Goal: Task Accomplishment & Management: Manage account settings

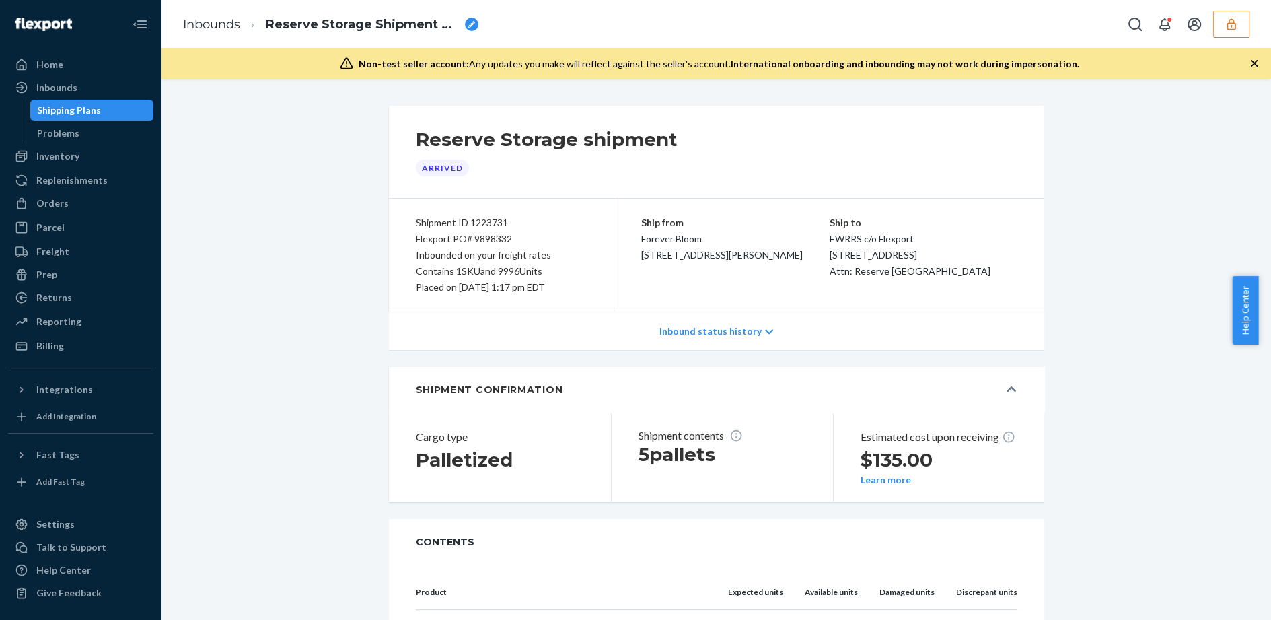
click at [1225, 25] on icon "button" at bounding box center [1230, 23] width 13 height 13
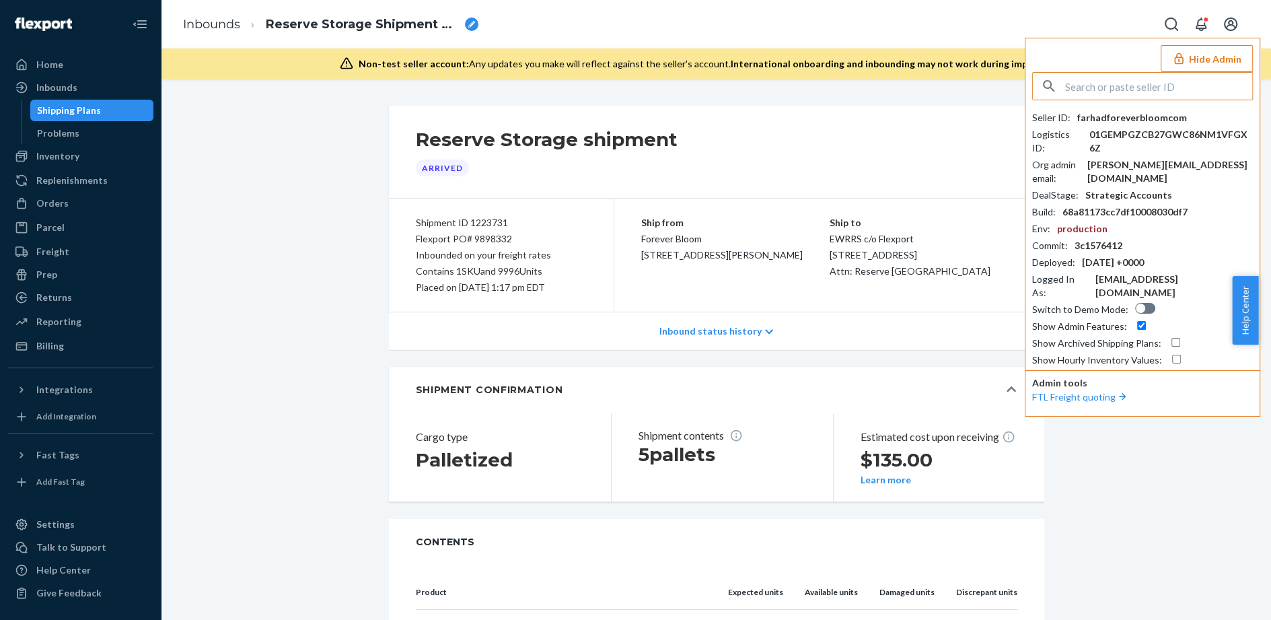
click at [1175, 91] on input "text" at bounding box center [1158, 86] width 187 height 27
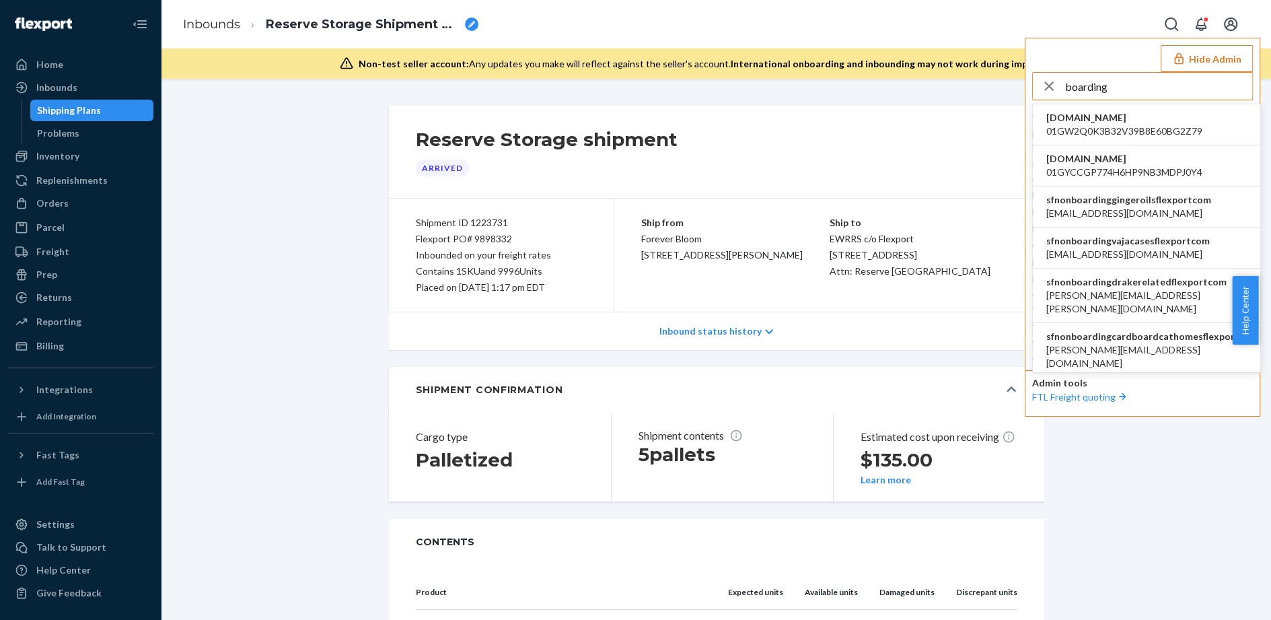
drag, startPoint x: 1126, startPoint y: 91, endPoint x: 1072, endPoint y: 82, distance: 54.5
click at [1072, 82] on input "boarding" at bounding box center [1158, 86] width 187 height 27
type input "b"
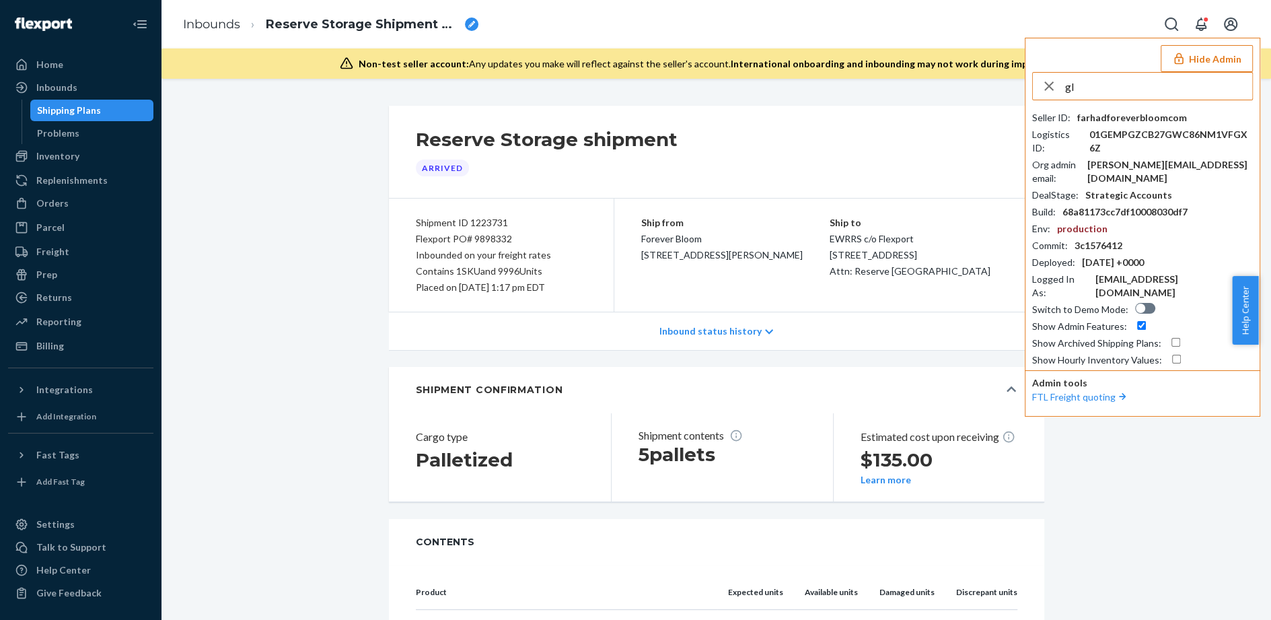
type input "g"
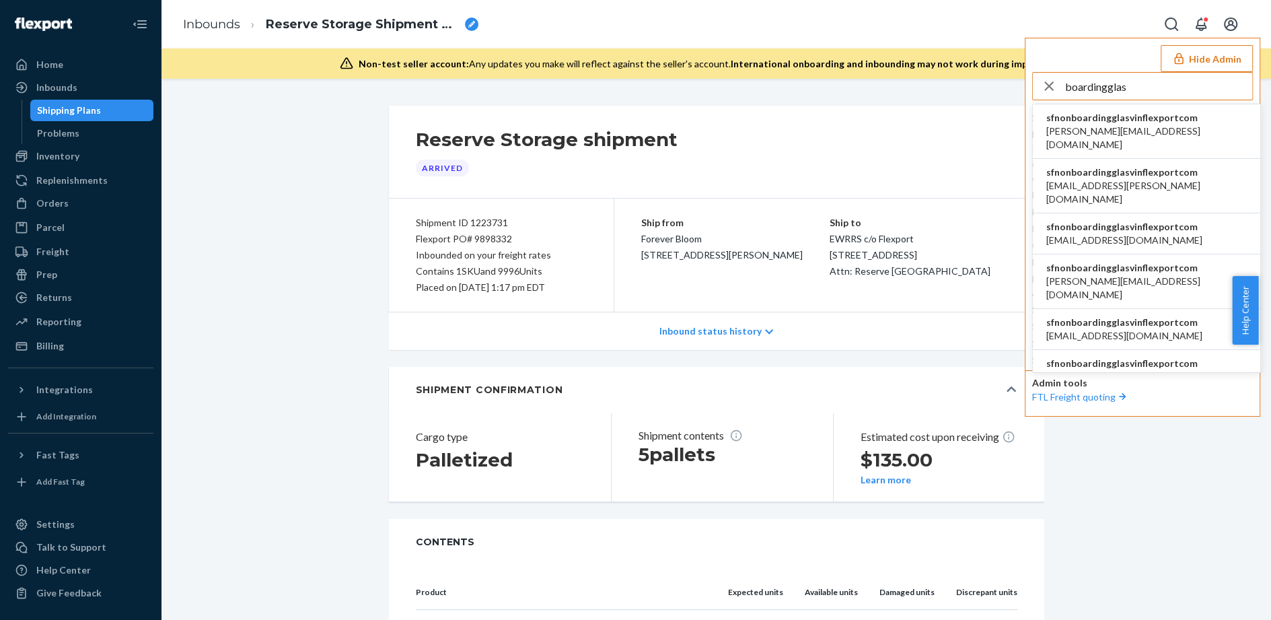
type input "boardingglas"
click at [1160, 122] on span "sfnonboardingglasvinflexportcom" at bounding box center [1146, 117] width 200 height 13
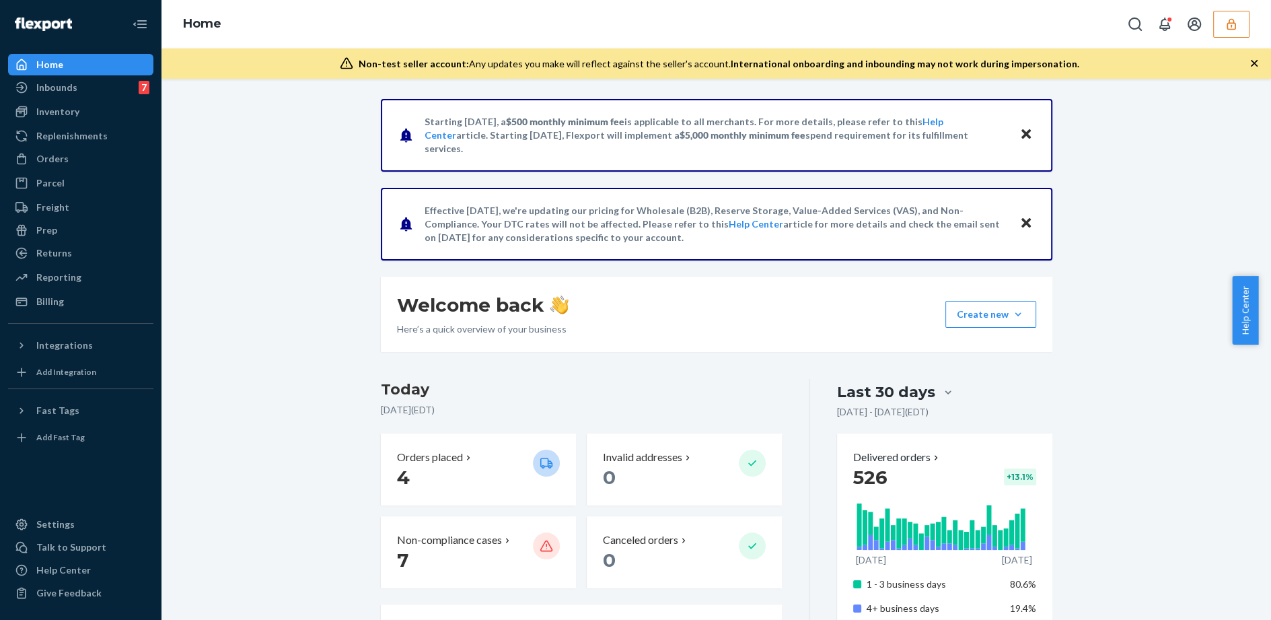
click at [1227, 24] on icon "button" at bounding box center [1230, 23] width 9 height 11
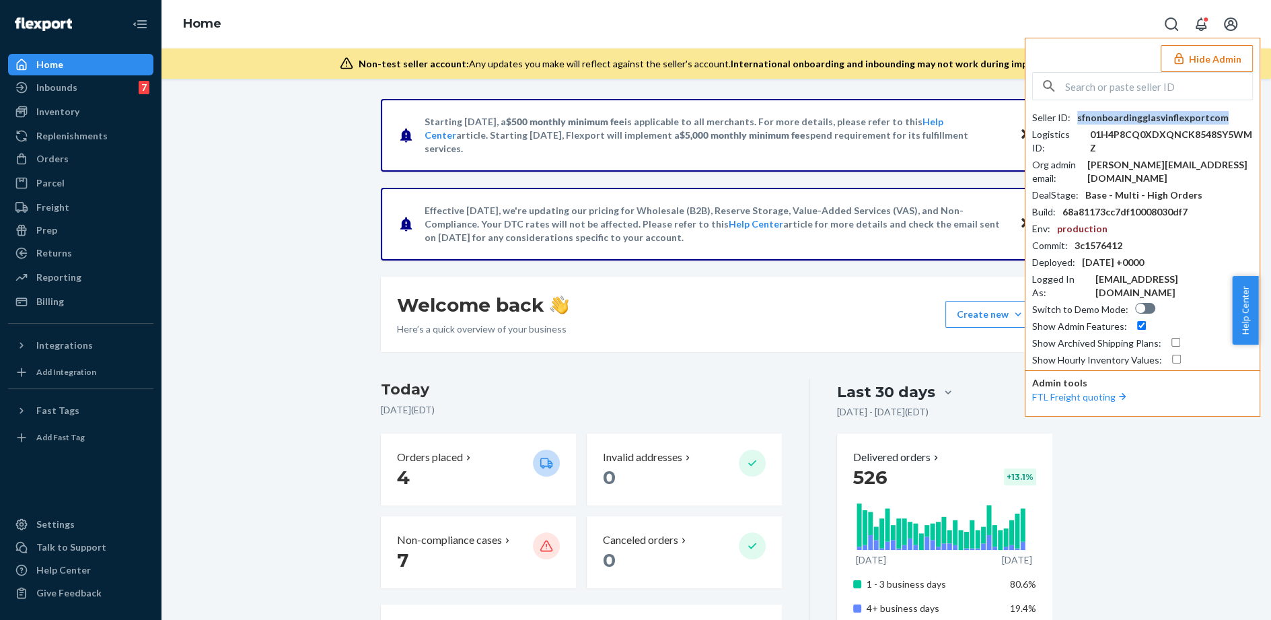
click at [1159, 118] on div "sfnonboardingglasvinflexportcom" at bounding box center [1152, 117] width 151 height 13
click at [65, 86] on div "Inbounds" at bounding box center [56, 87] width 41 height 13
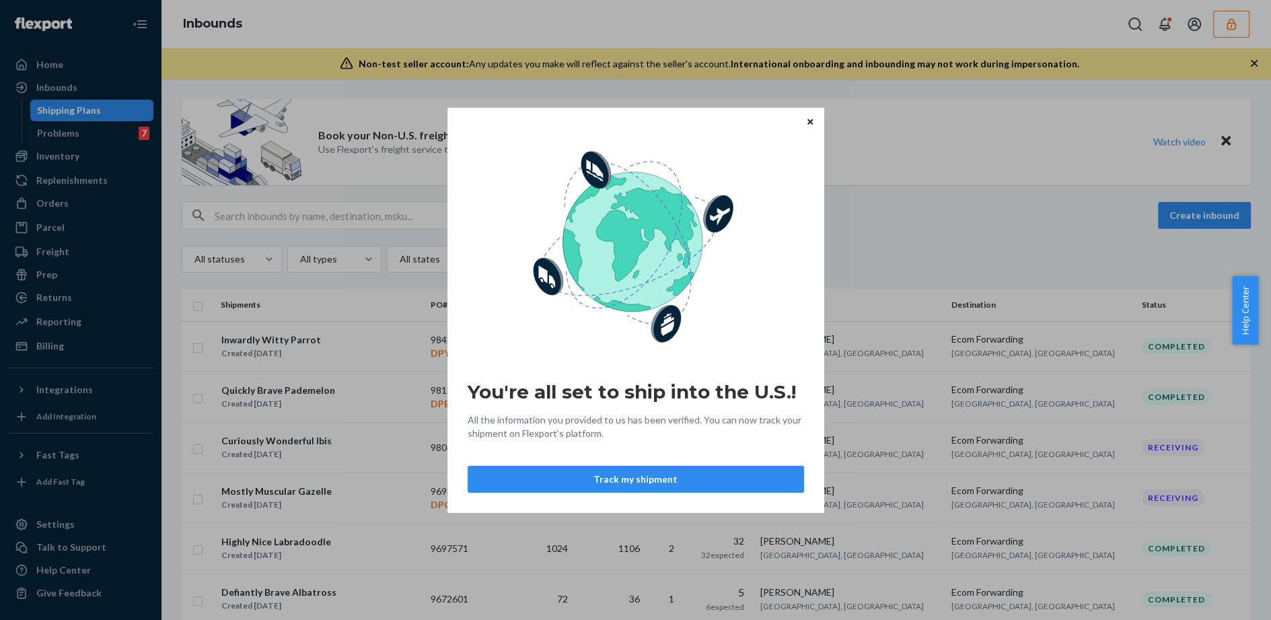
click at [812, 120] on icon "Close" at bounding box center [809, 122] width 5 height 8
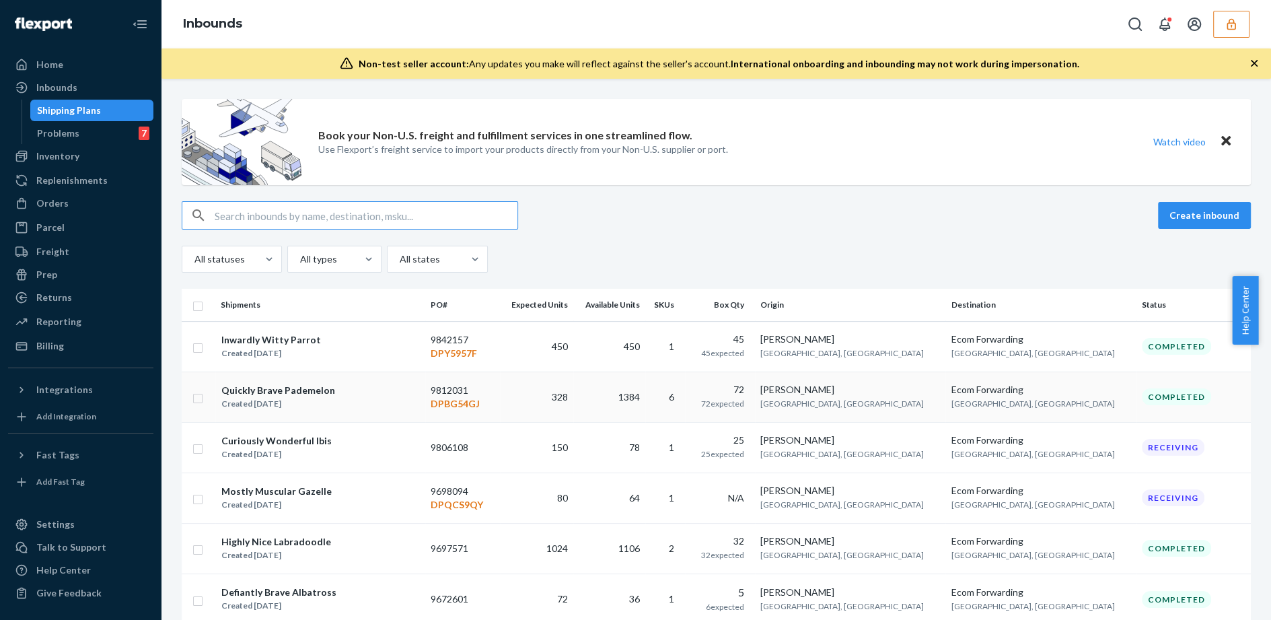
scroll to position [3, 0]
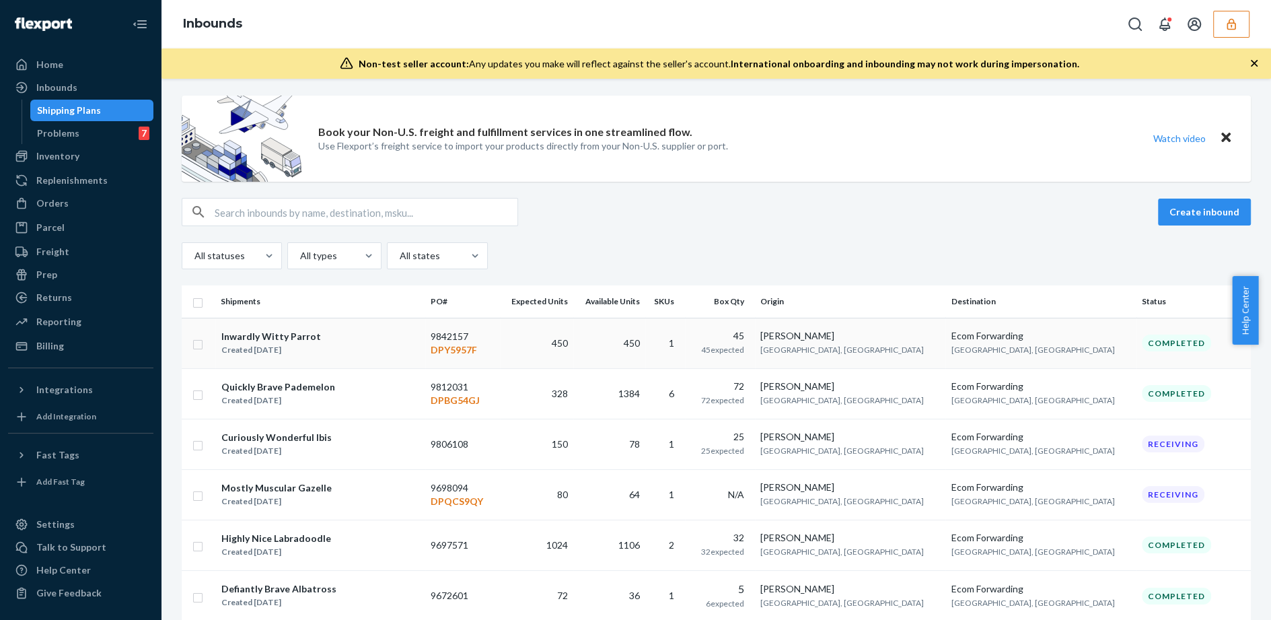
click at [314, 344] on div "Created Jul 3, 2025" at bounding box center [271, 349] width 100 height 13
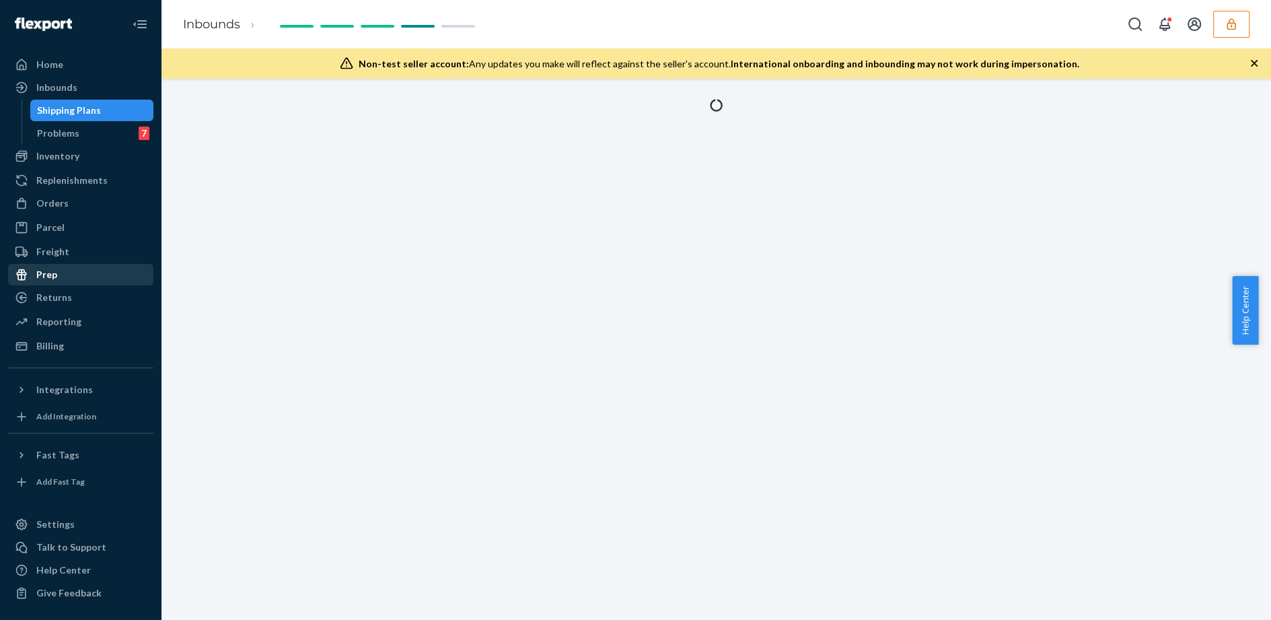
click at [58, 277] on div "Prep" at bounding box center [80, 274] width 143 height 19
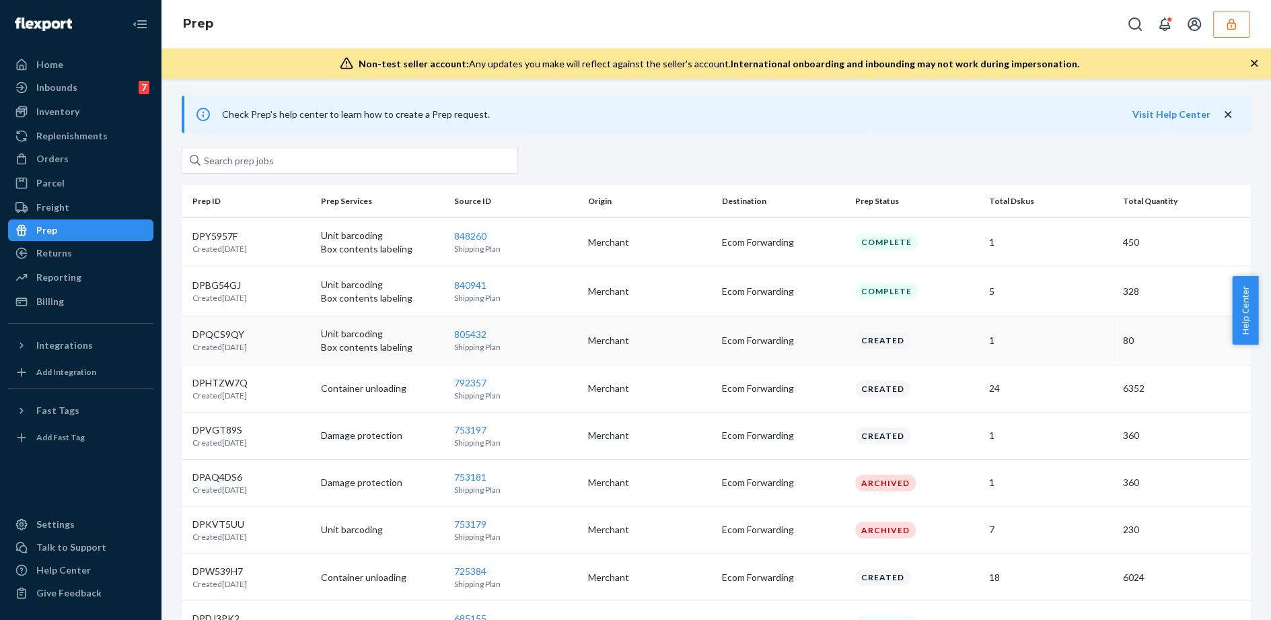
scroll to position [7, 0]
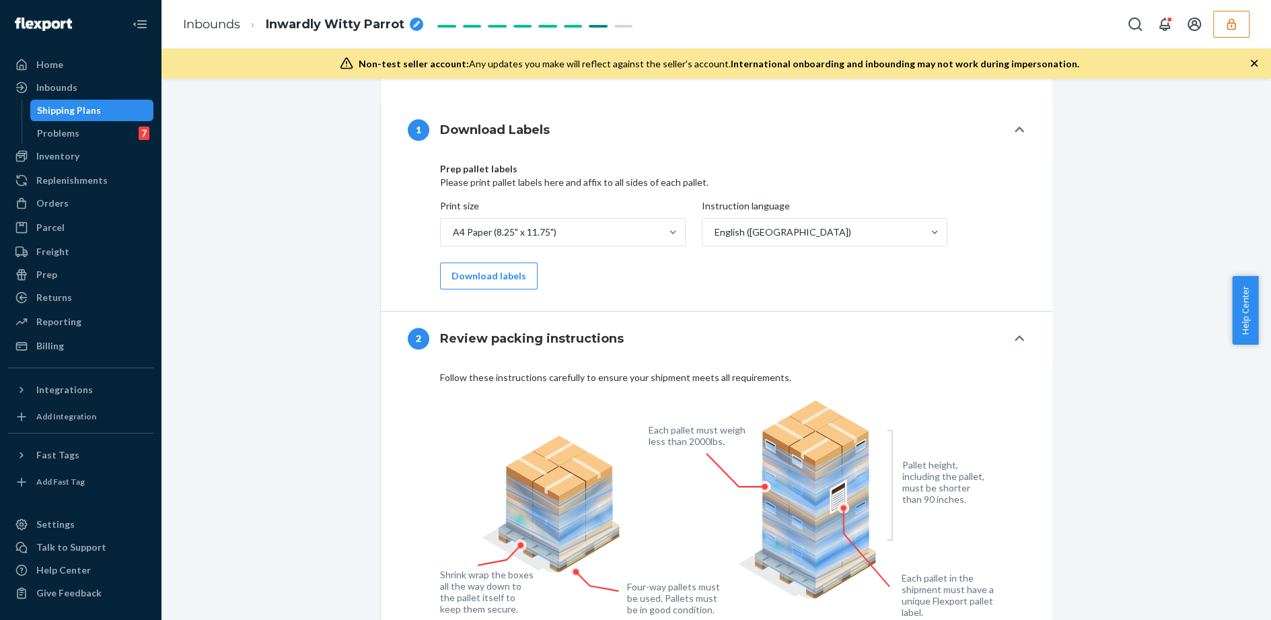
scroll to position [1906, 0]
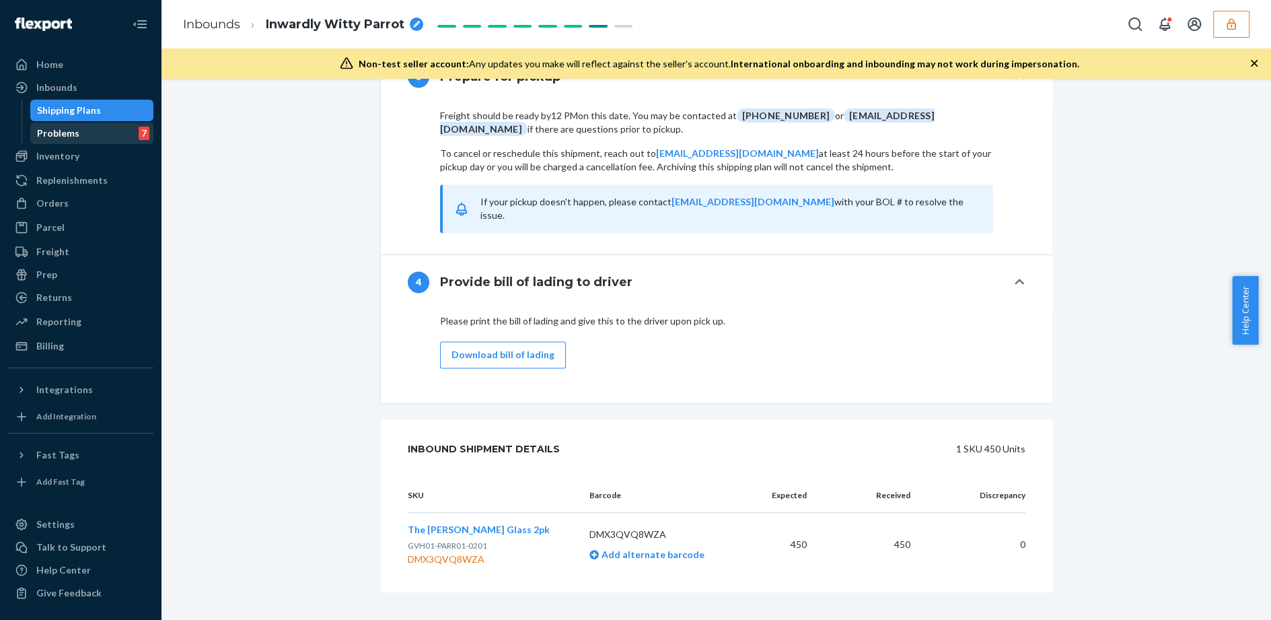
click at [67, 131] on div "Problems" at bounding box center [58, 132] width 42 height 13
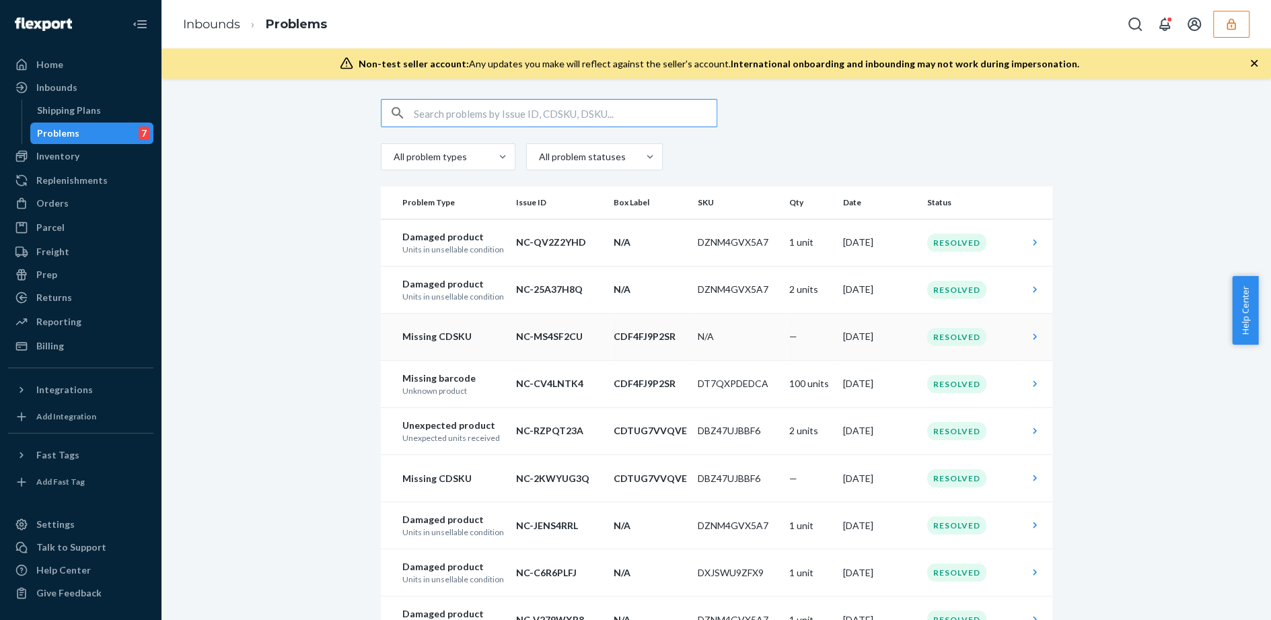
scroll to position [3, 0]
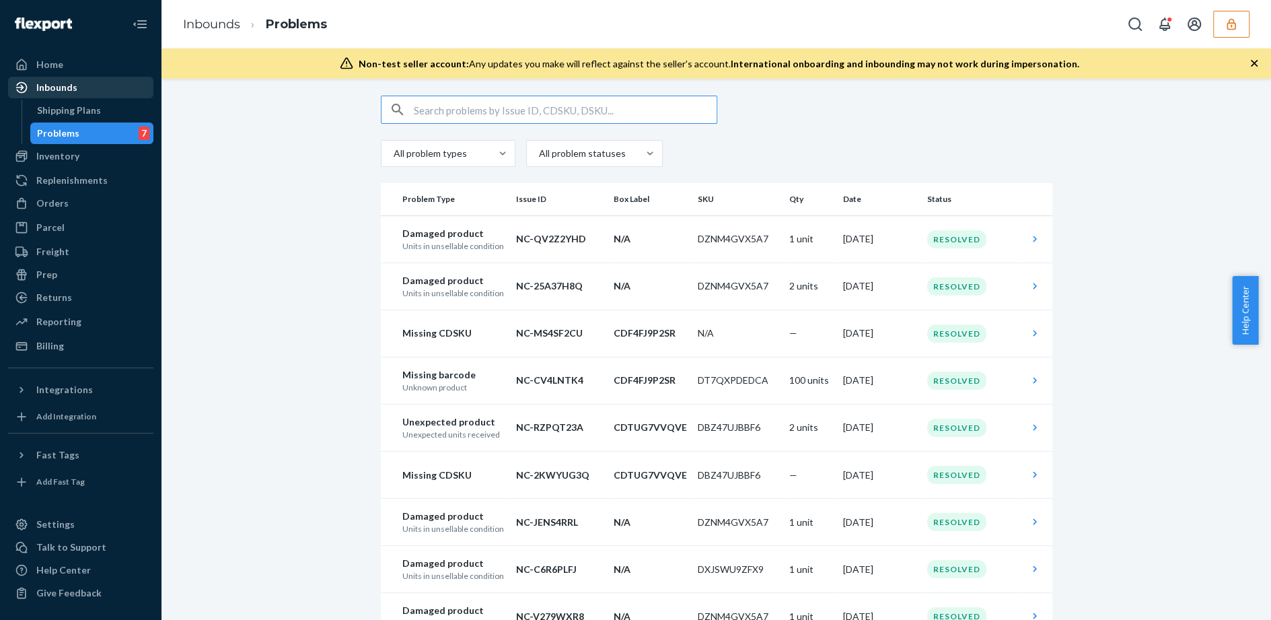
click at [65, 90] on div "Inbounds" at bounding box center [56, 87] width 41 height 13
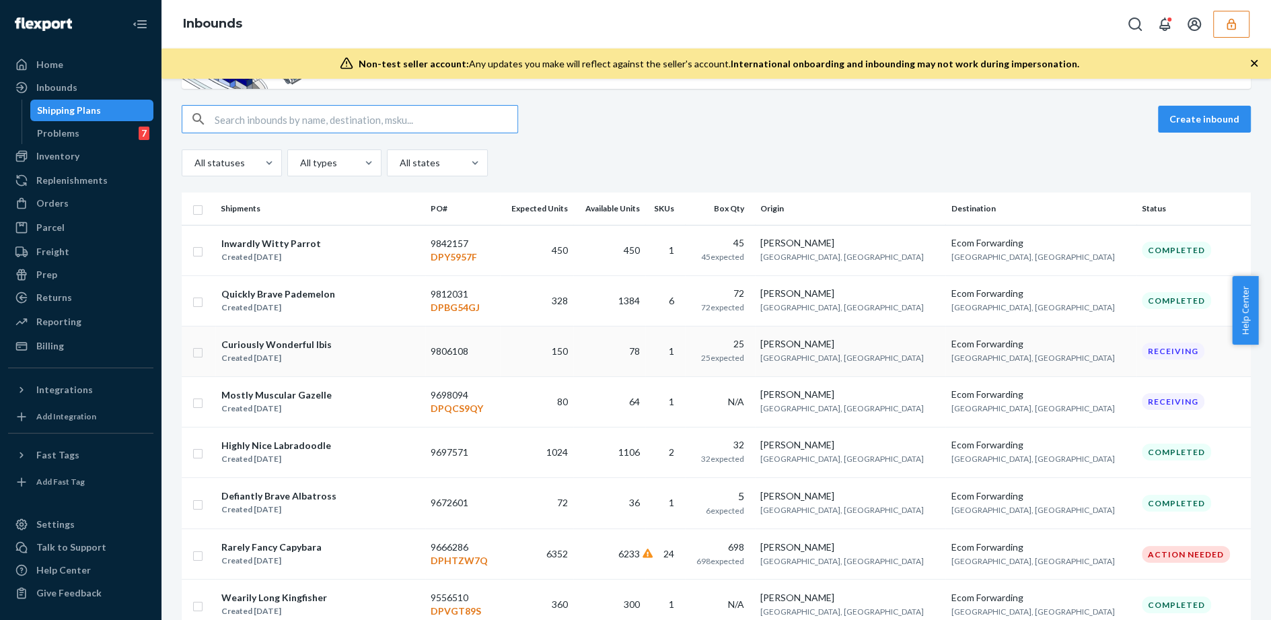
scroll to position [98, 0]
drag, startPoint x: 515, startPoint y: 552, endPoint x: 449, endPoint y: 554, distance: 65.3
click at [449, 554] on tr "Rarely Fancy Capybara Created Mar 24, 2025 9666286 DPHTZW7Q 6352 6233 24 698 69…" at bounding box center [716, 552] width 1069 height 50
click at [500, 542] on td "9666286 DPHTZW7Q" at bounding box center [462, 552] width 75 height 50
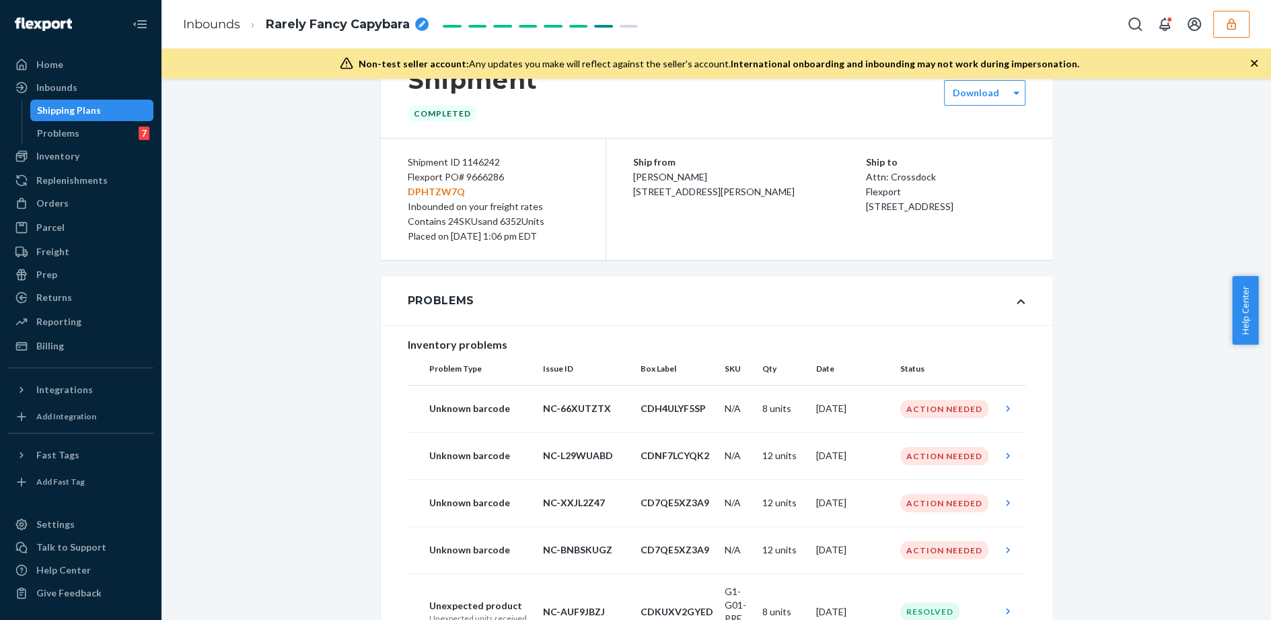
scroll to position [52, 0]
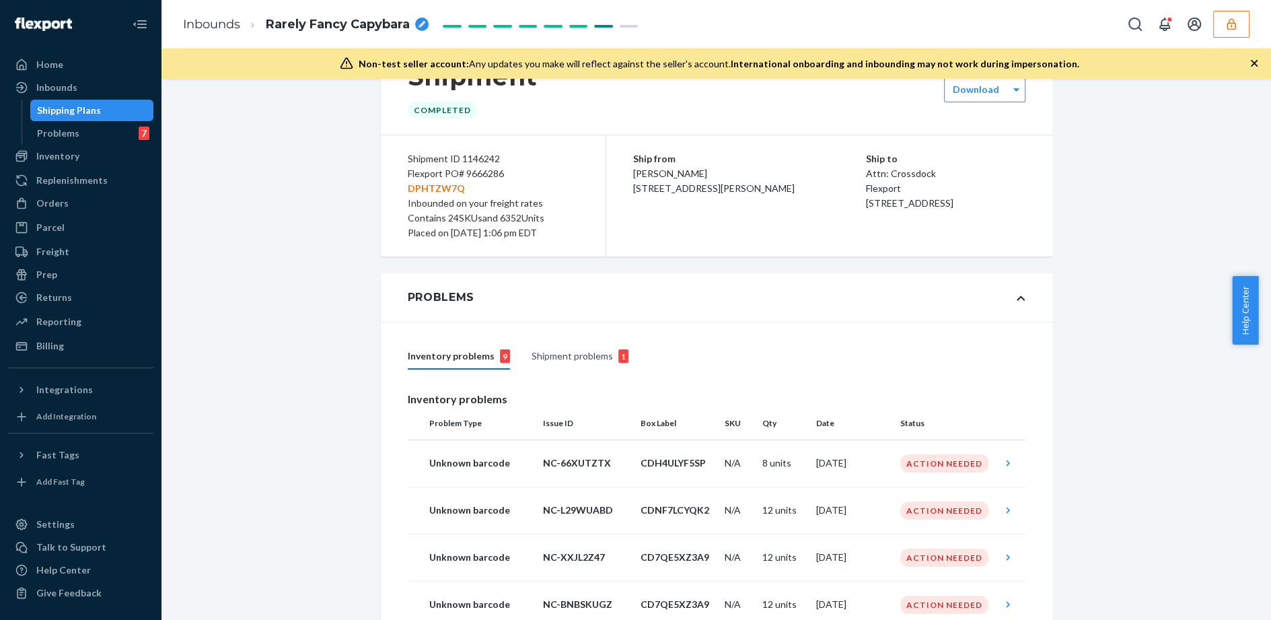
click at [437, 187] on p "DPHTZW7Q" at bounding box center [493, 188] width 171 height 15
copy p "DPHTZW7Q"
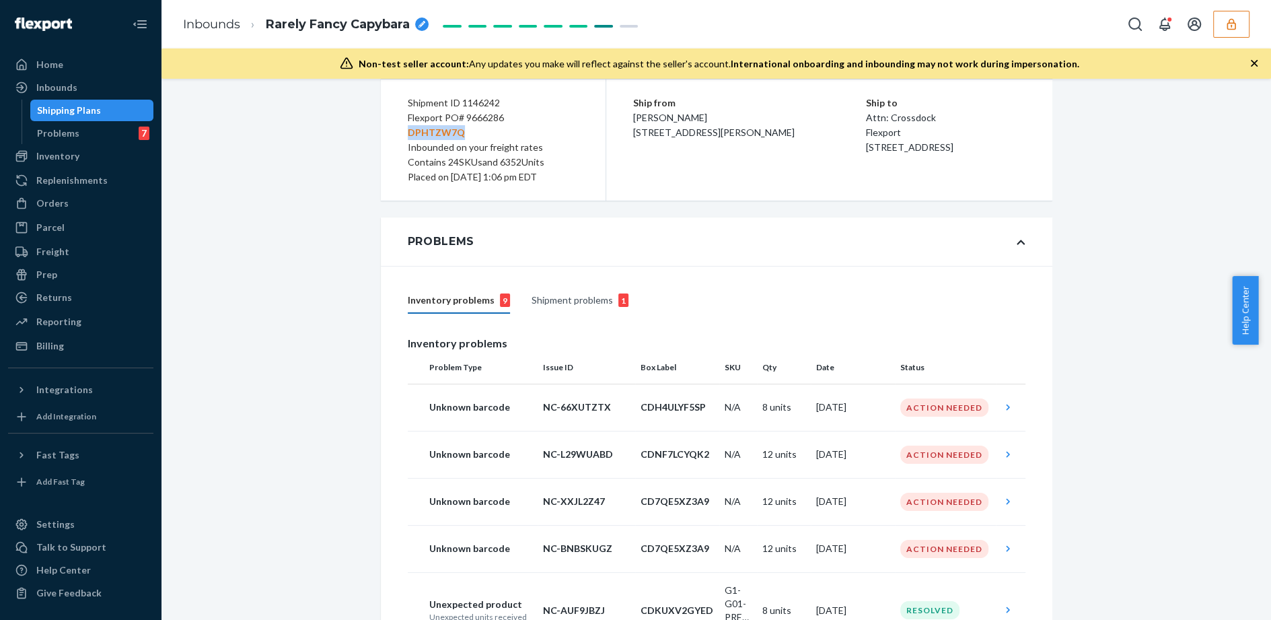
scroll to position [153, 0]
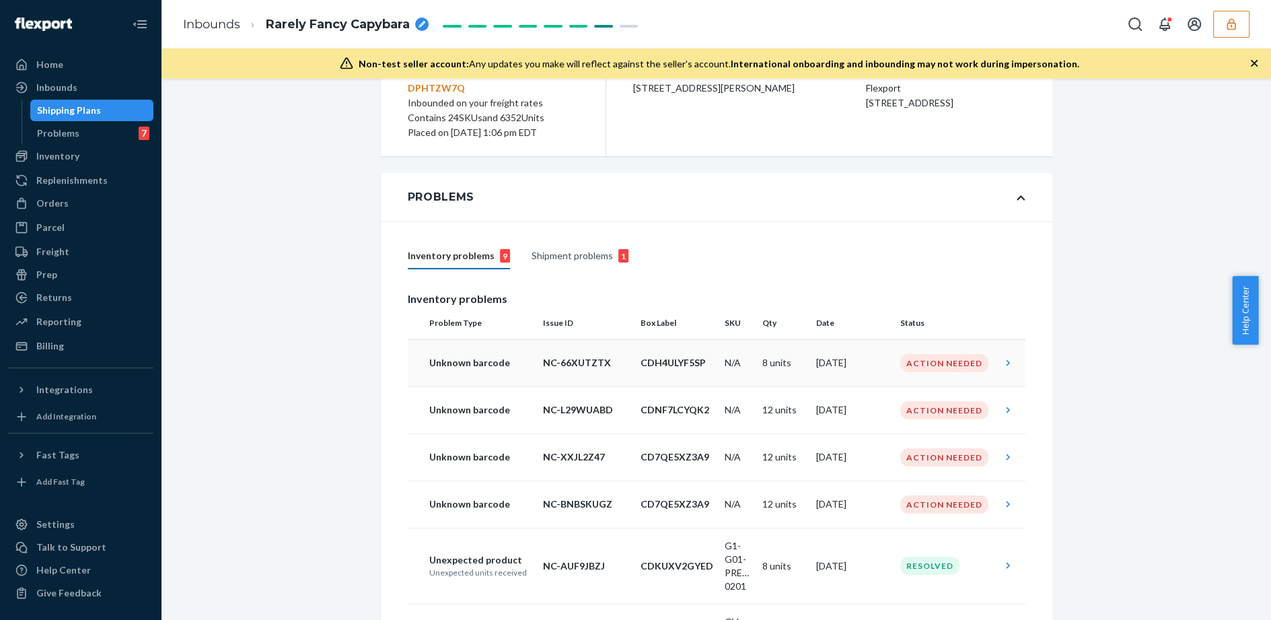
click at [1001, 360] on icon at bounding box center [1007, 362] width 13 height 13
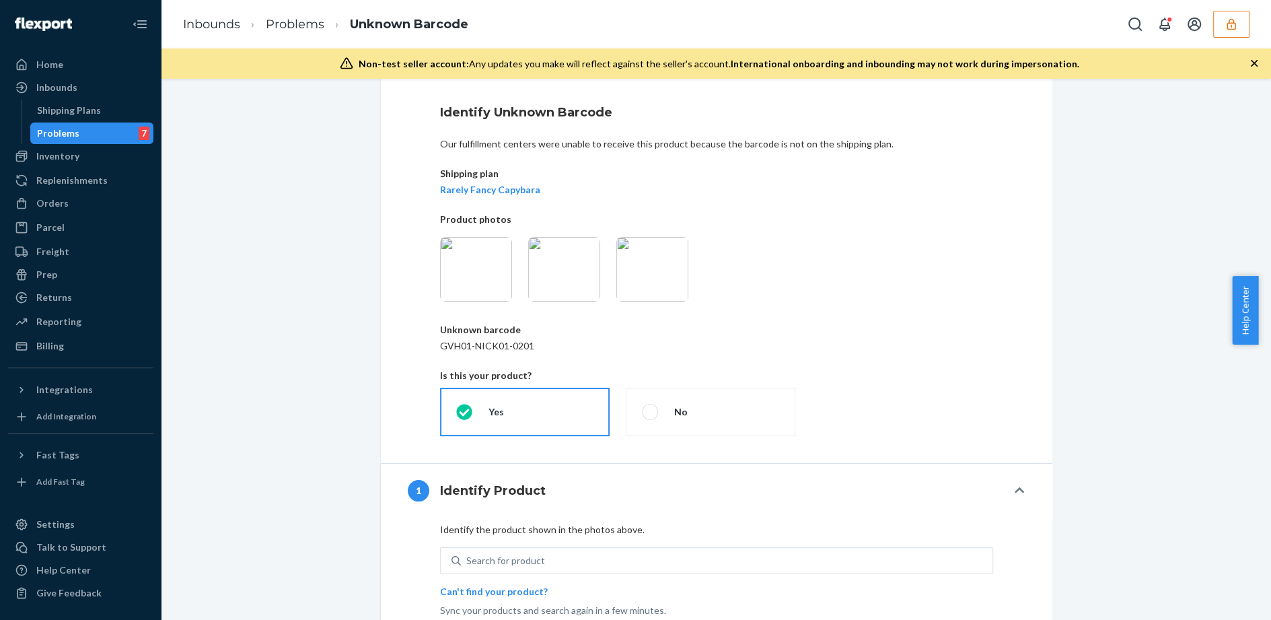
scroll to position [21, 0]
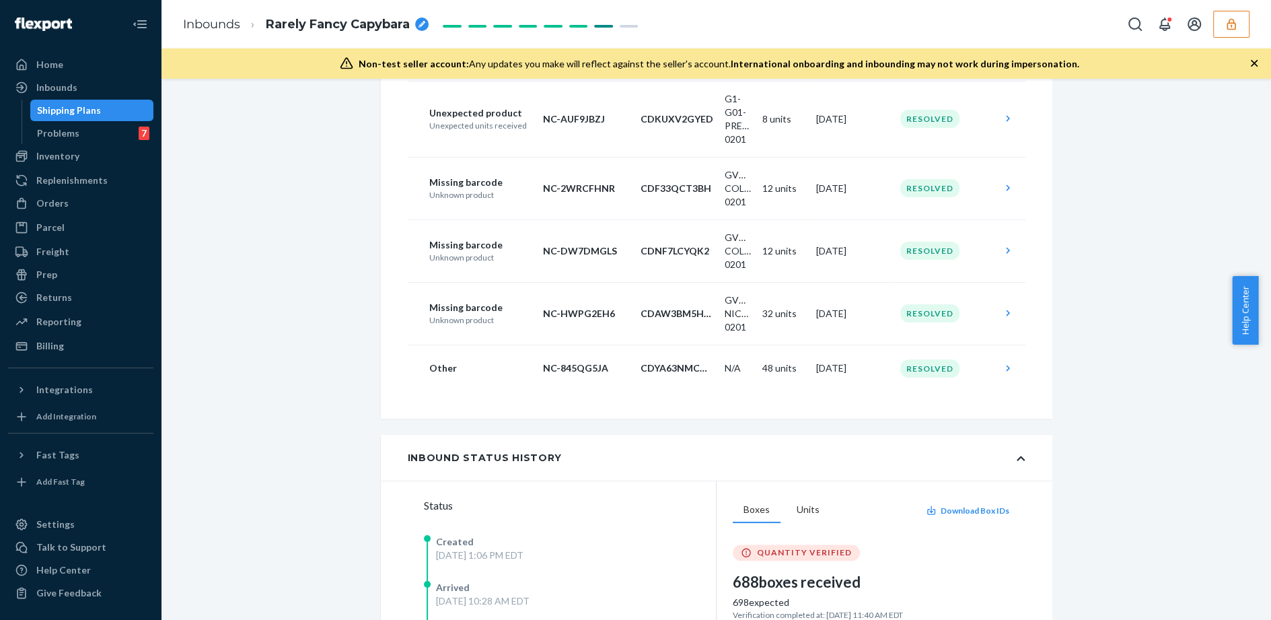
scroll to position [599, 0]
click at [1002, 313] on icon at bounding box center [1007, 313] width 13 height 13
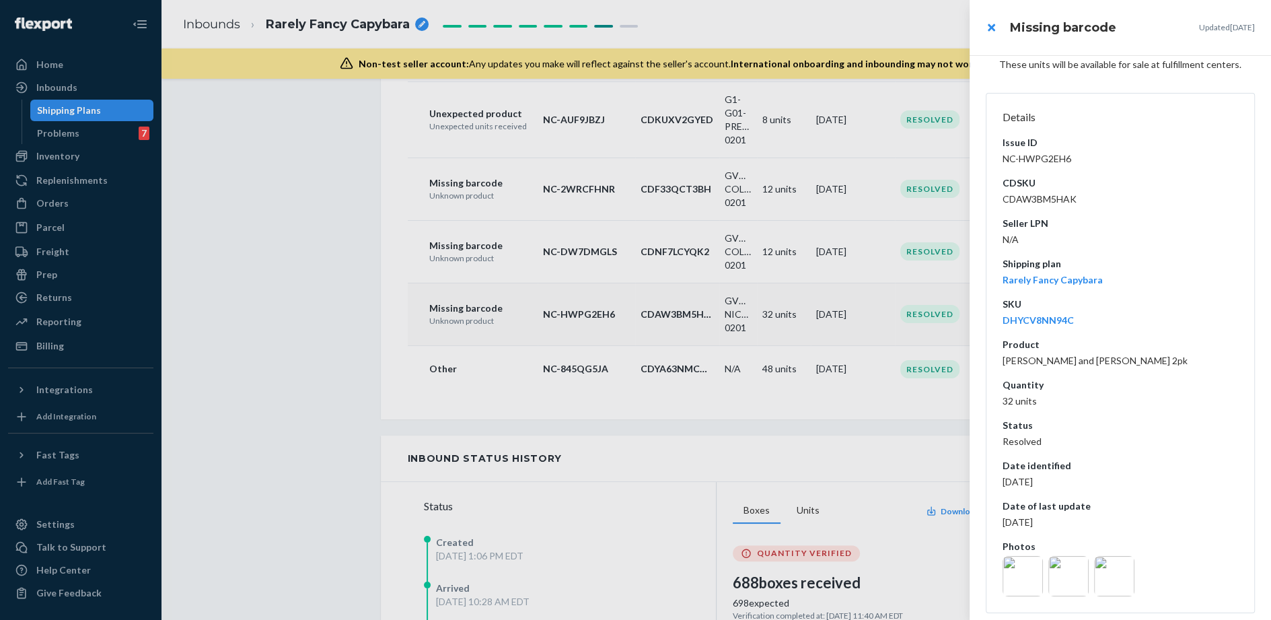
scroll to position [96, 0]
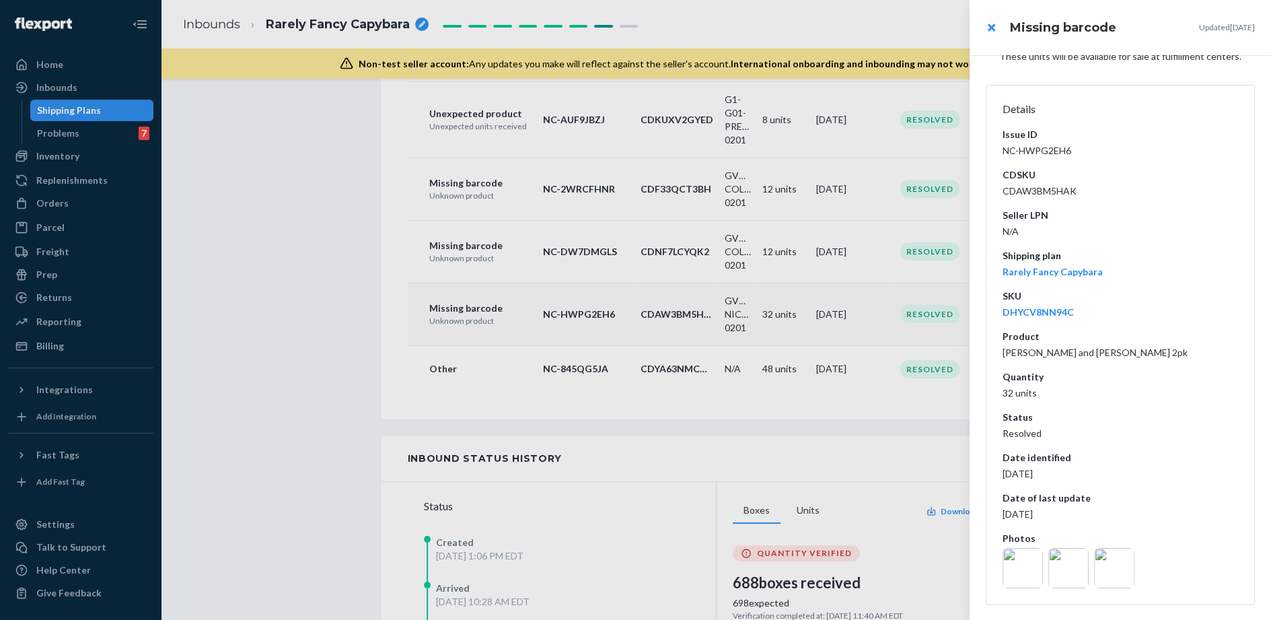
click at [221, 426] on div at bounding box center [635, 310] width 1271 height 620
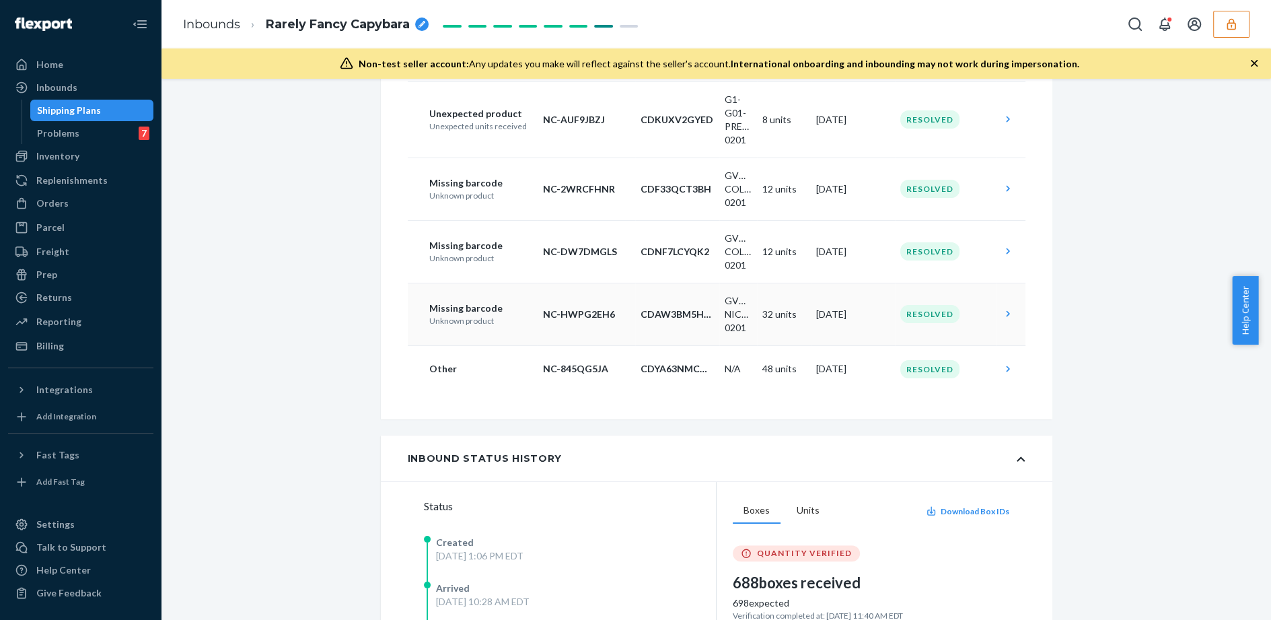
click at [1233, 27] on icon "button" at bounding box center [1230, 23] width 13 height 13
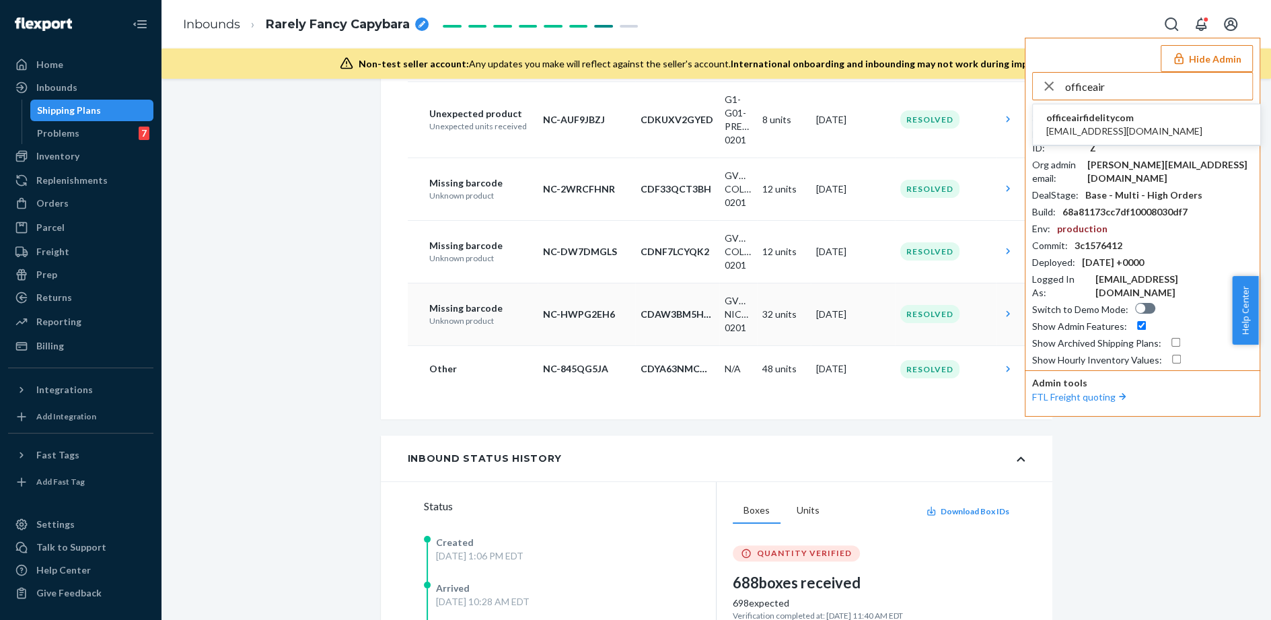
type input "officeair"
click at [1122, 128] on span "[EMAIL_ADDRESS][DOMAIN_NAME]" at bounding box center [1124, 130] width 156 height 13
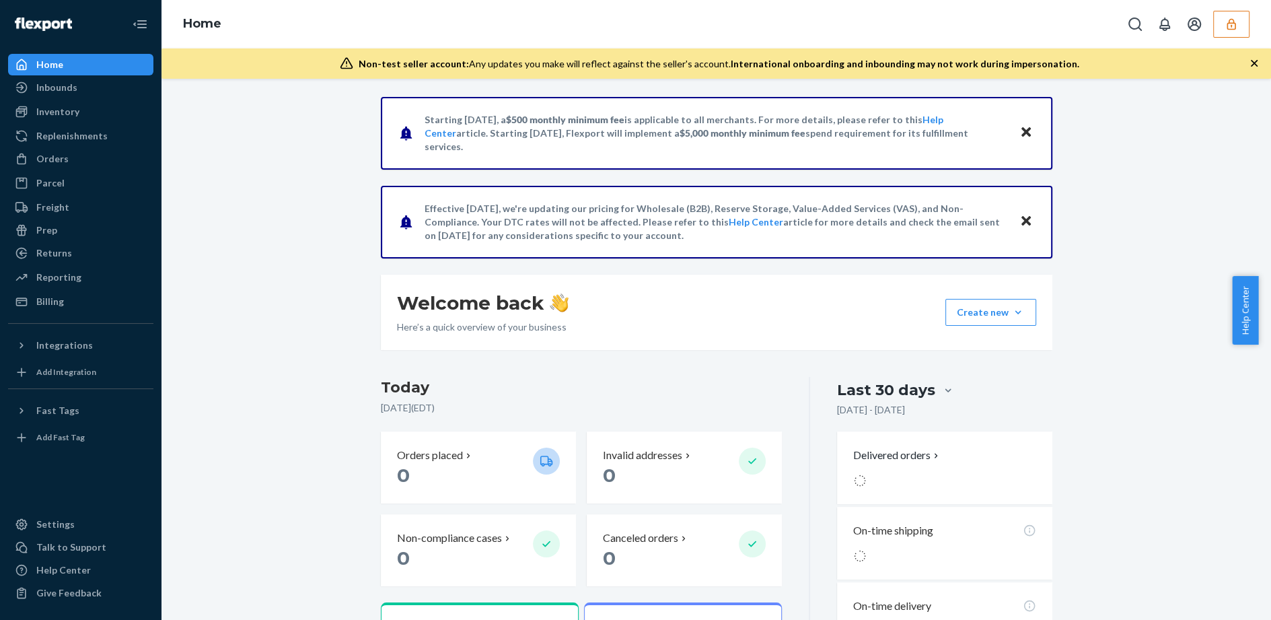
scroll to position [3, 0]
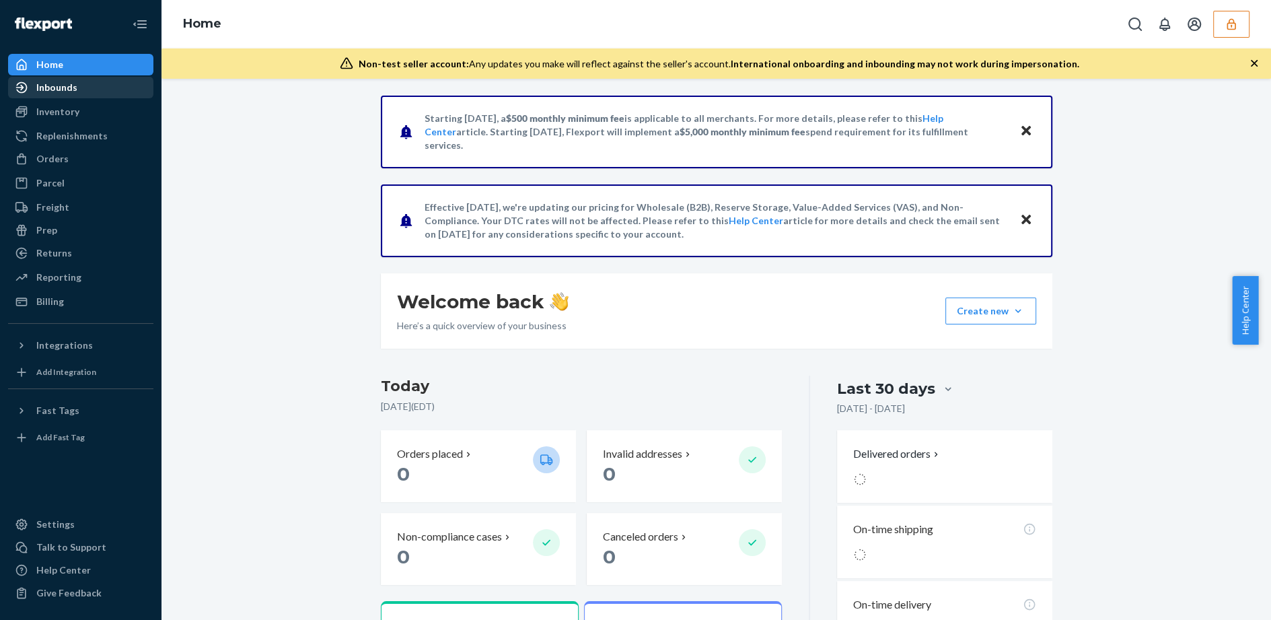
click at [85, 89] on div "Inbounds" at bounding box center [80, 87] width 143 height 19
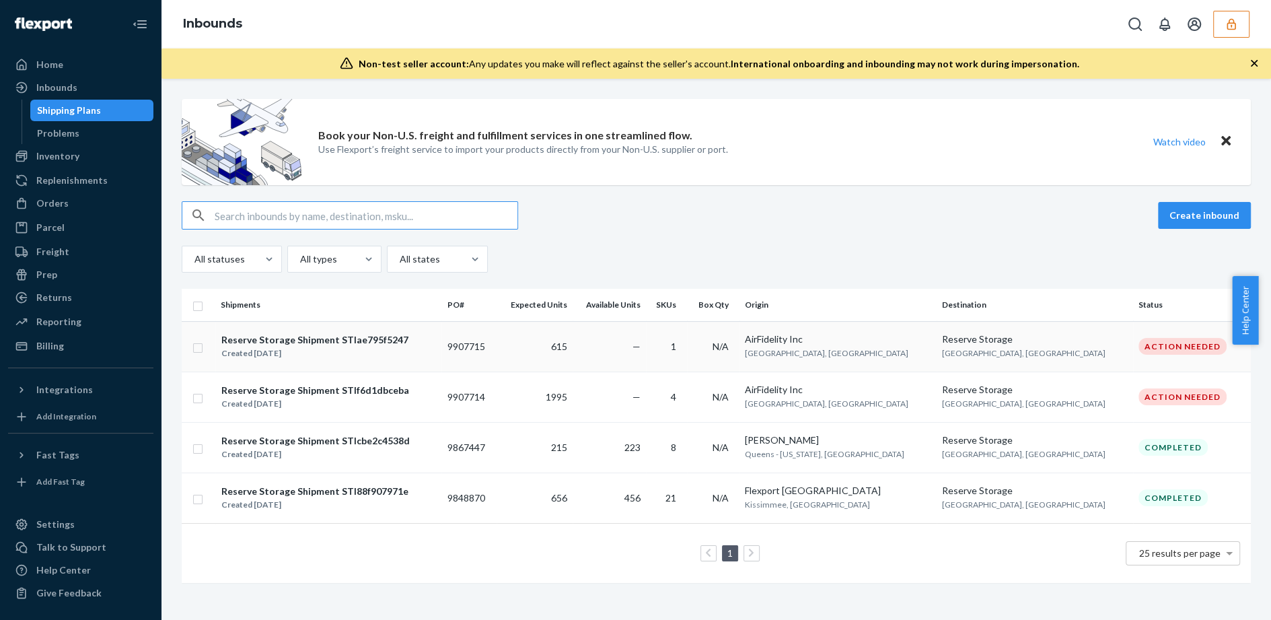
click at [334, 339] on div "Reserve Storage Shipment STIae795f5247" at bounding box center [314, 339] width 187 height 13
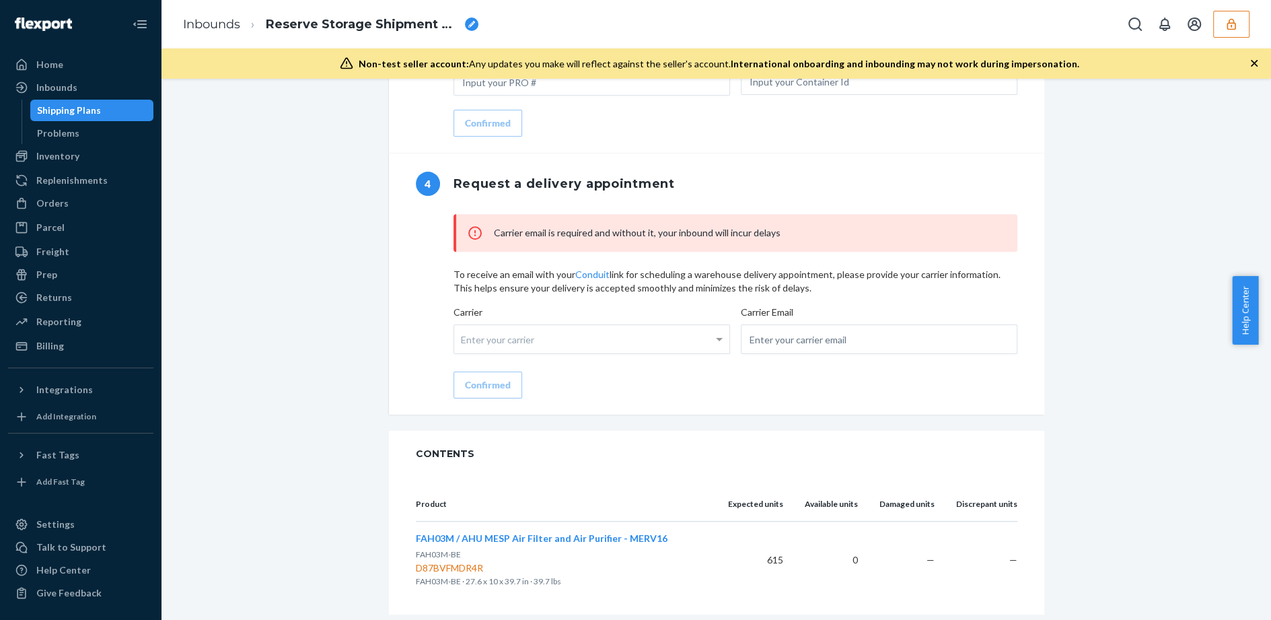
scroll to position [1340, 0]
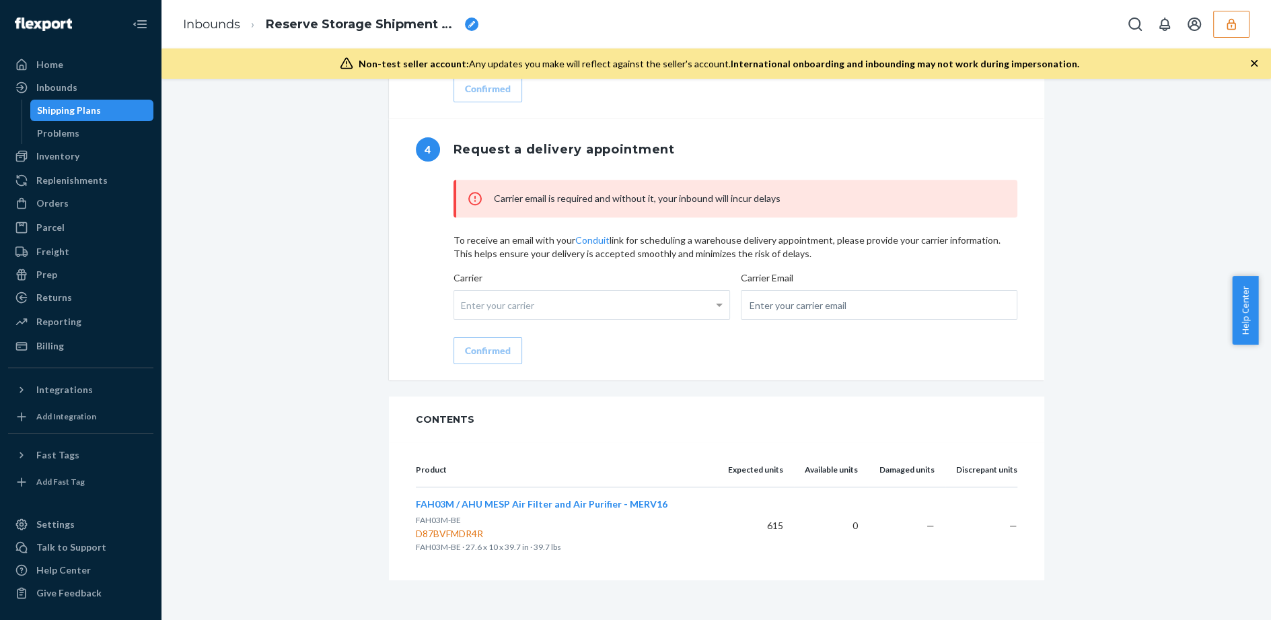
click at [1233, 24] on icon "button" at bounding box center [1230, 23] width 13 height 13
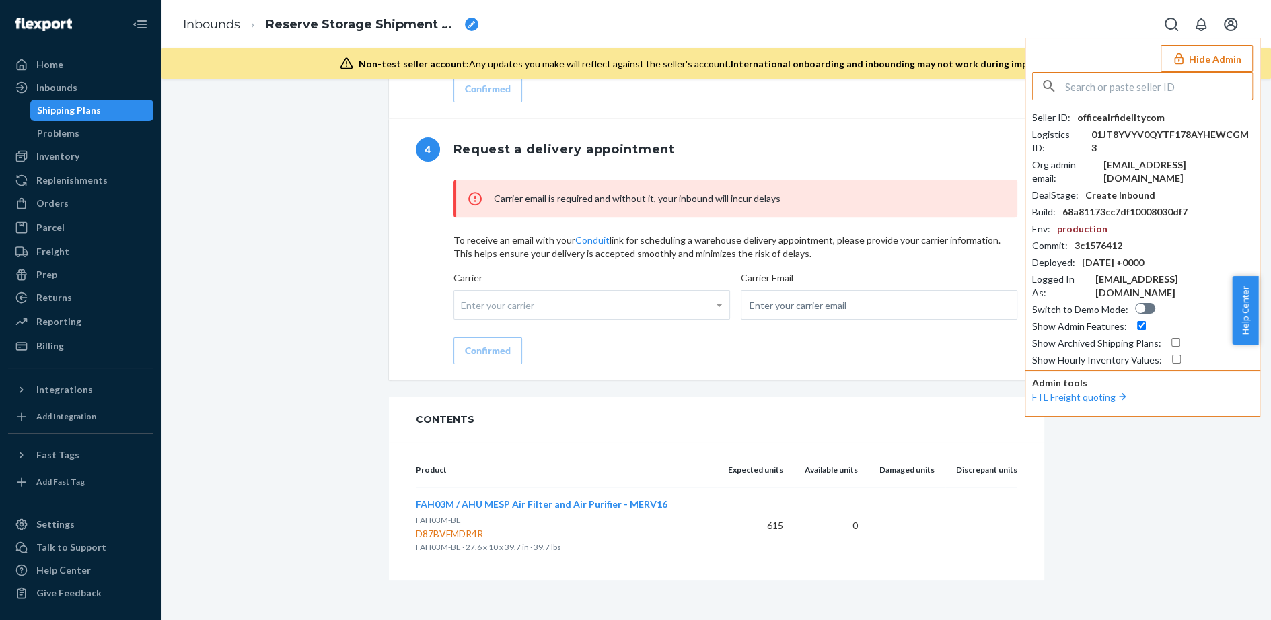
click at [1087, 85] on input "text" at bounding box center [1158, 86] width 187 height 27
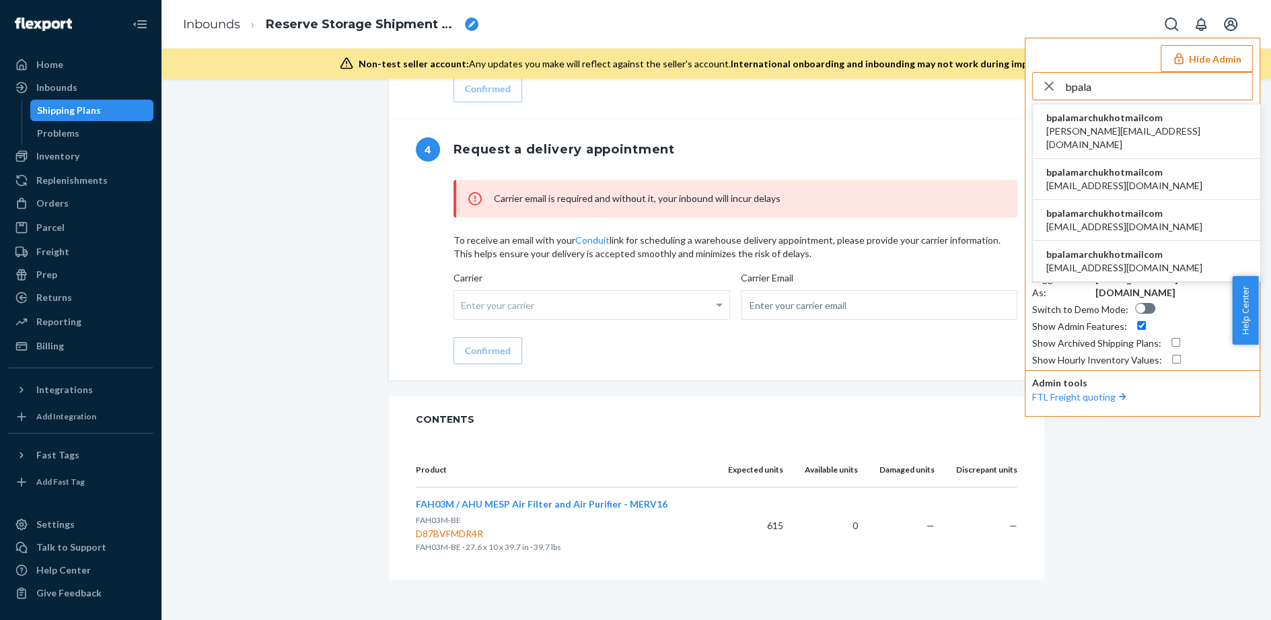
type input "bpala"
click at [1106, 125] on span "b.palamarchuk@hotmail.com" at bounding box center [1146, 137] width 200 height 27
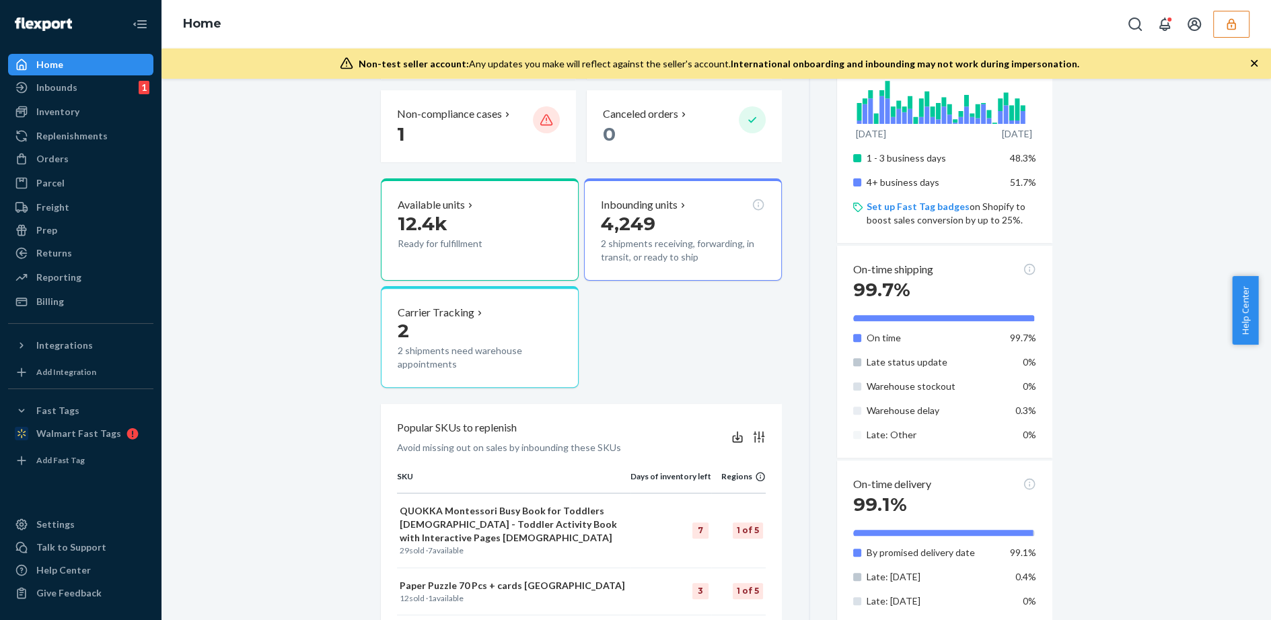
scroll to position [491, 0]
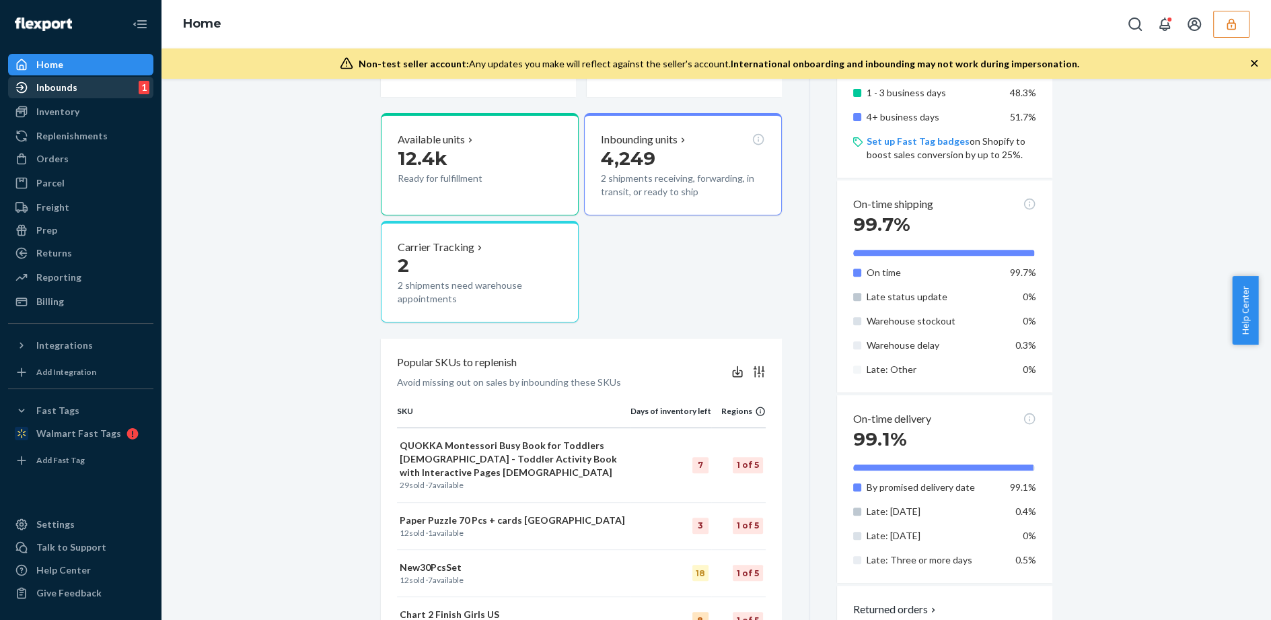
click at [93, 82] on div "Inbounds 1" at bounding box center [80, 87] width 143 height 19
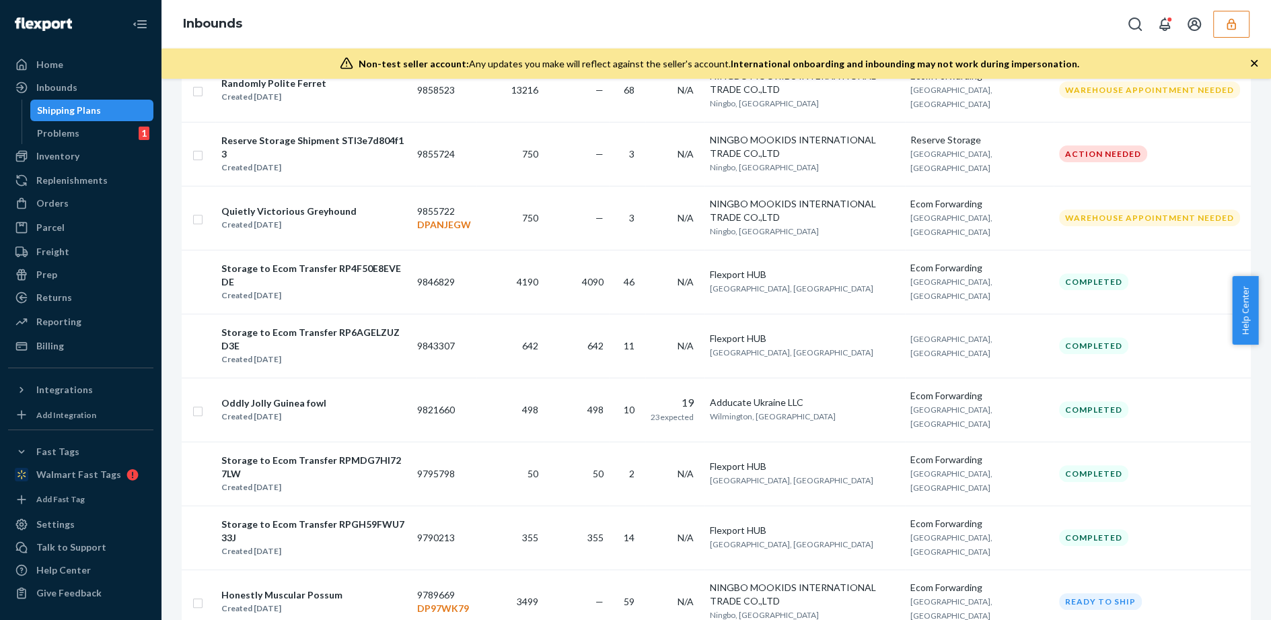
scroll to position [534, 0]
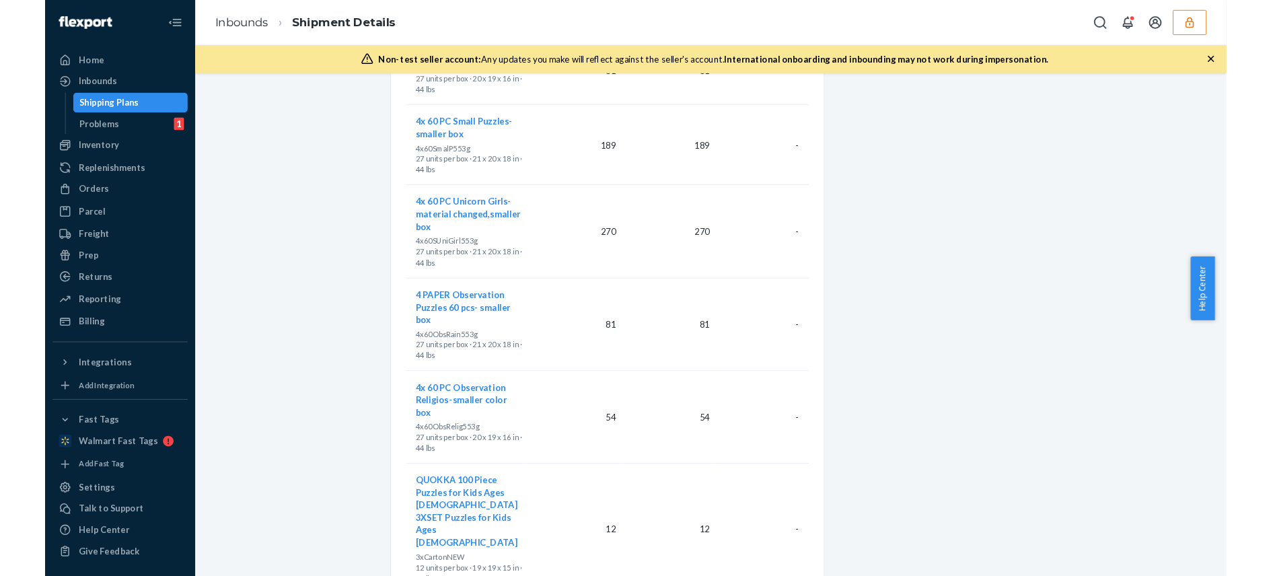
scroll to position [4411, 0]
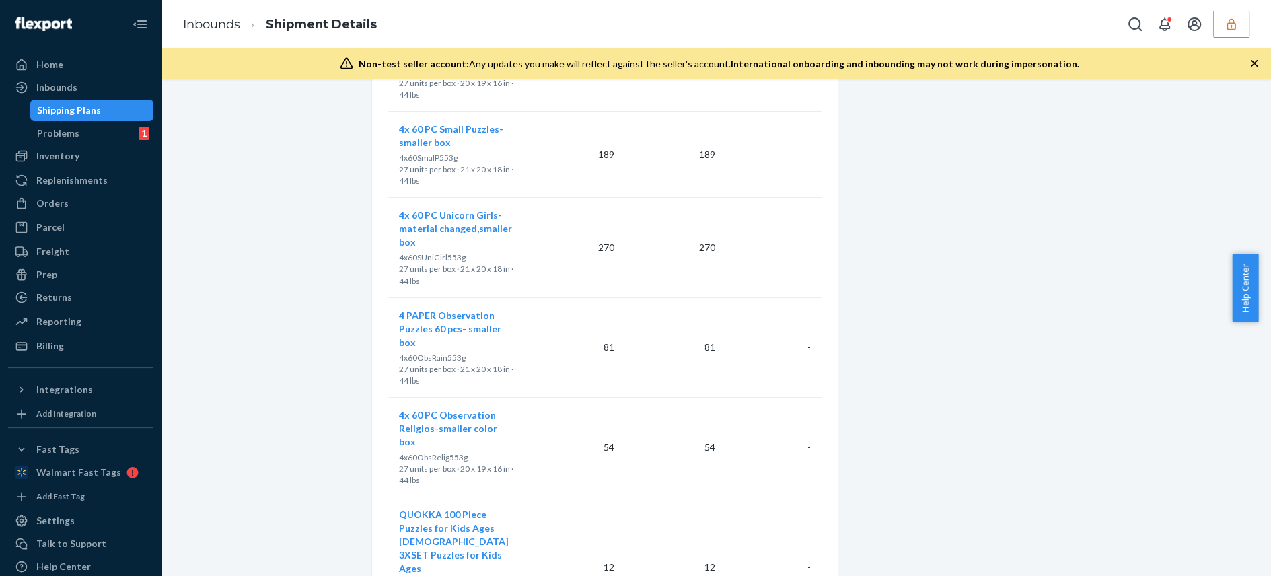
click at [1230, 20] on icon "button" at bounding box center [1230, 23] width 13 height 13
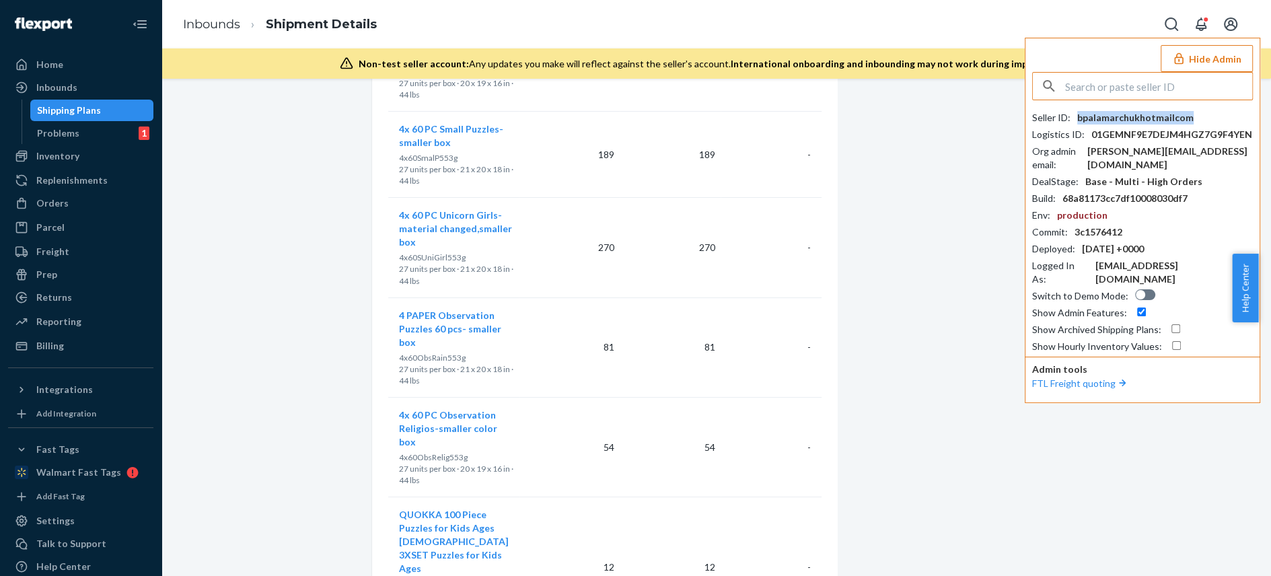
click at [1130, 117] on div "bpalamarchukhotmailcom" at bounding box center [1135, 117] width 116 height 13
click at [1099, 89] on input "text" at bounding box center [1158, 86] width 187 height 27
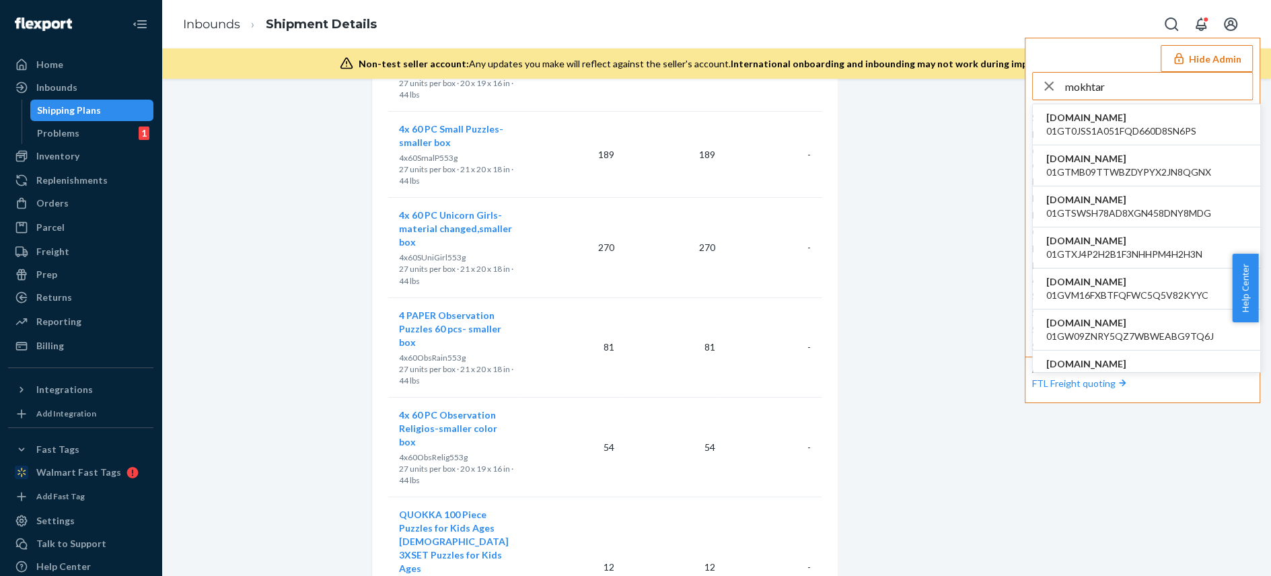
type input "mokhtar"
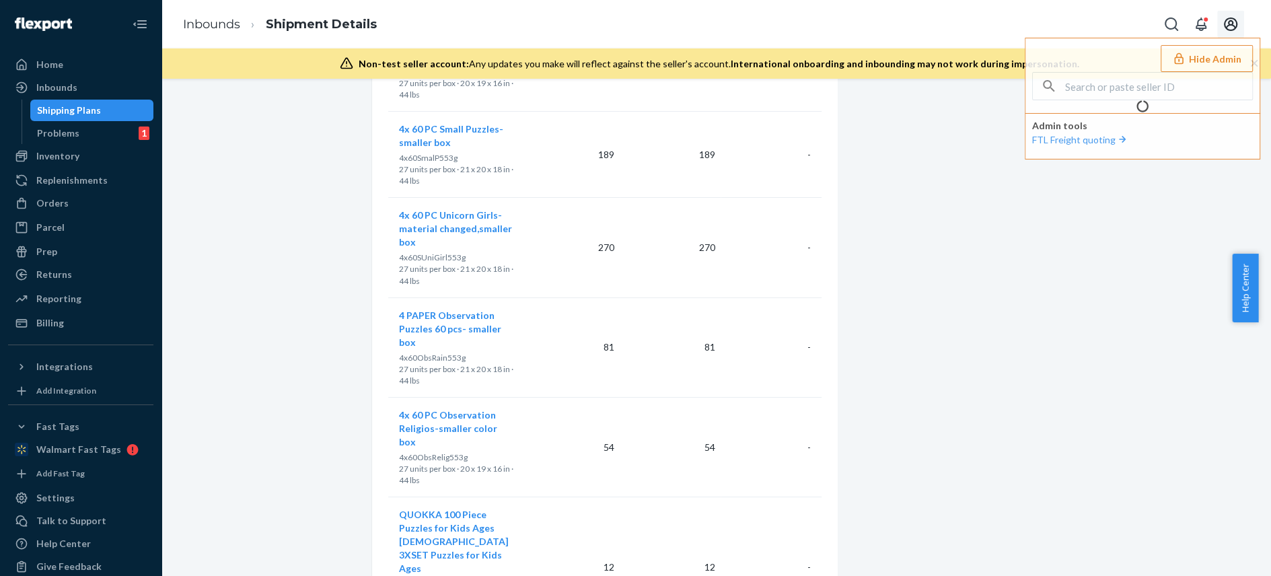
click at [1232, 26] on icon "Open account menu" at bounding box center [1230, 23] width 13 height 13
click at [1093, 83] on input "text" at bounding box center [1158, 86] width 187 height 27
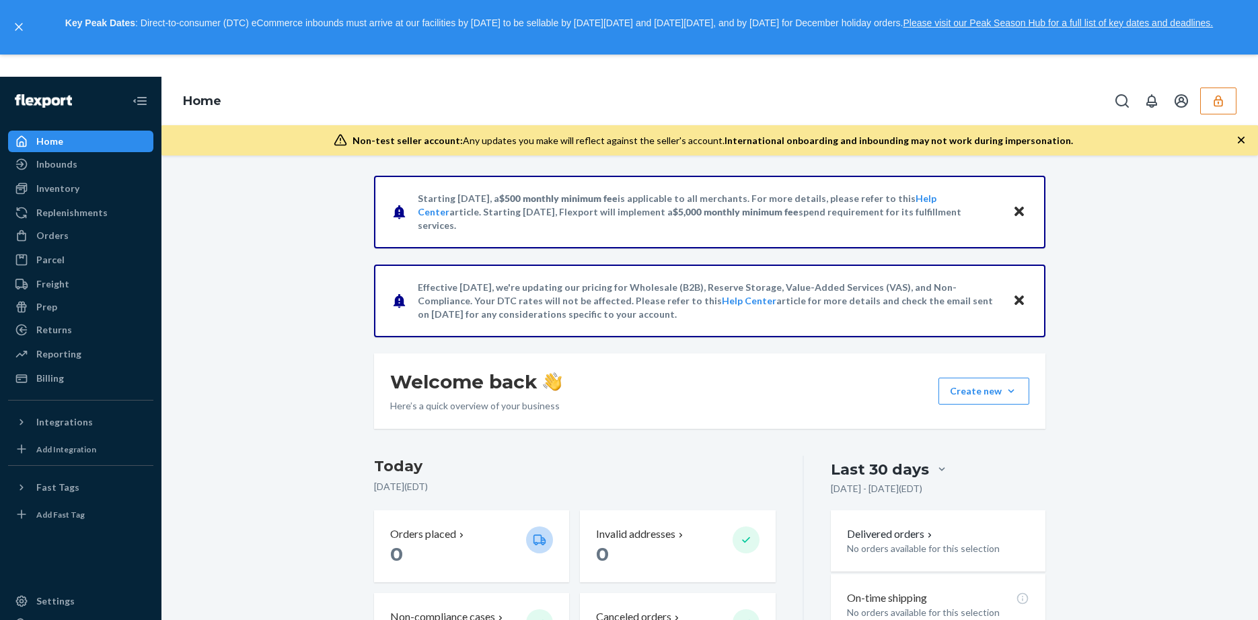
click at [1212, 110] on button "button" at bounding box center [1218, 100] width 36 height 27
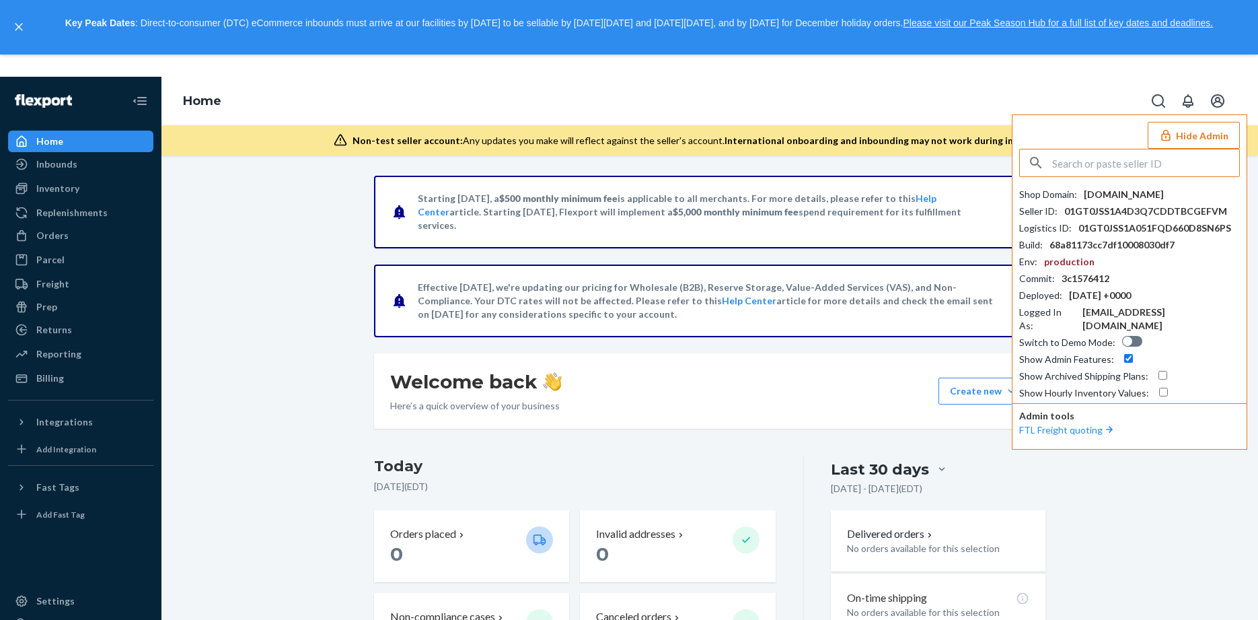
click at [1132, 166] on input "text" at bounding box center [1145, 162] width 187 height 27
type input "m"
type input "brada11"
click at [1089, 194] on span "mokhtarbrada11gmailcom" at bounding box center [1111, 194] width 156 height 13
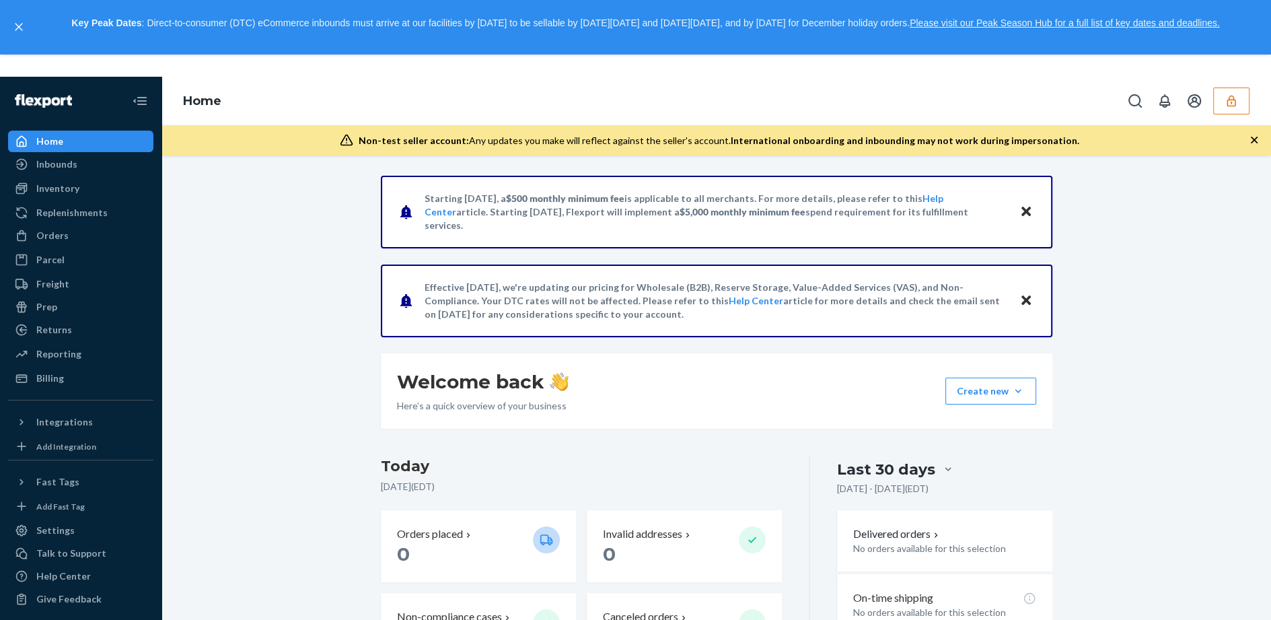
click at [1236, 102] on icon "button" at bounding box center [1230, 100] width 13 height 13
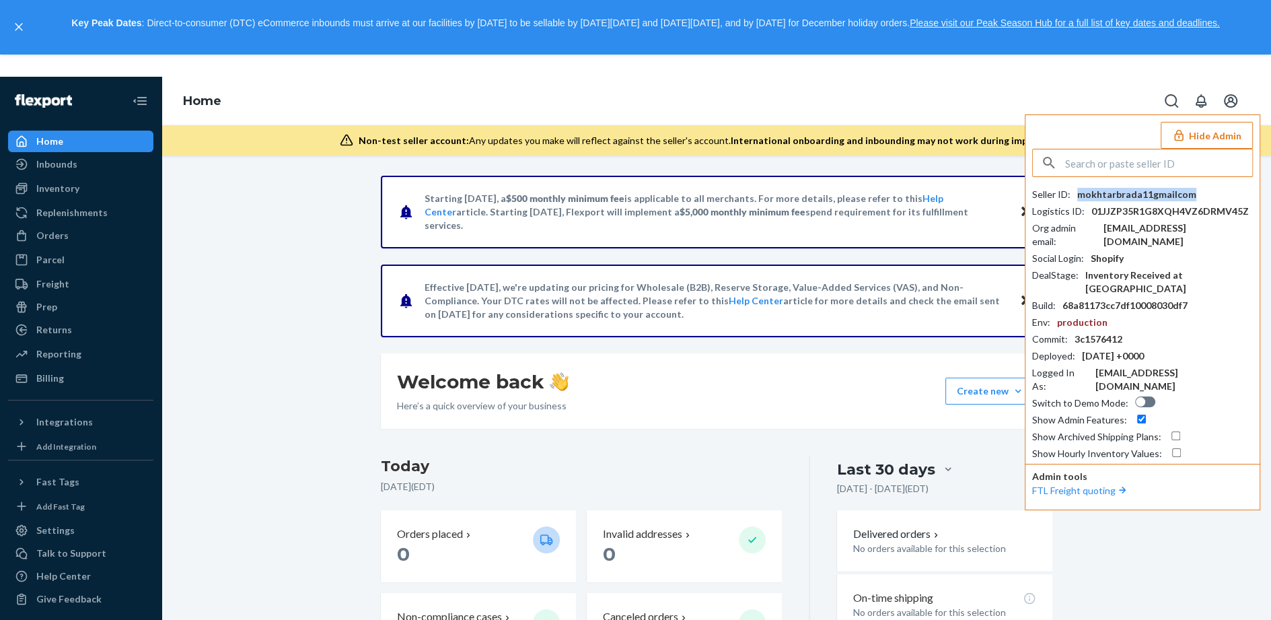
click at [1131, 194] on div "mokhtarbrada11gmailcom" at bounding box center [1136, 194] width 119 height 13
click at [1130, 167] on input "text" at bounding box center [1158, 162] width 187 height 27
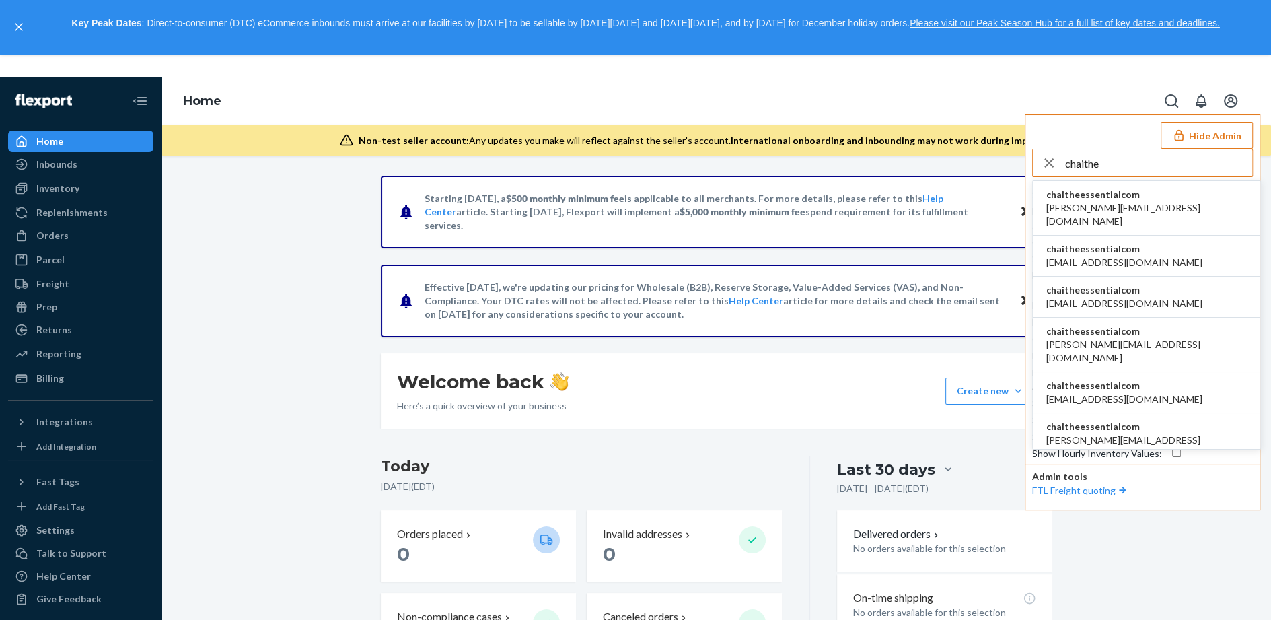
type input "chaithe"
click at [1124, 194] on span "chaitheessentialcom" at bounding box center [1146, 194] width 200 height 13
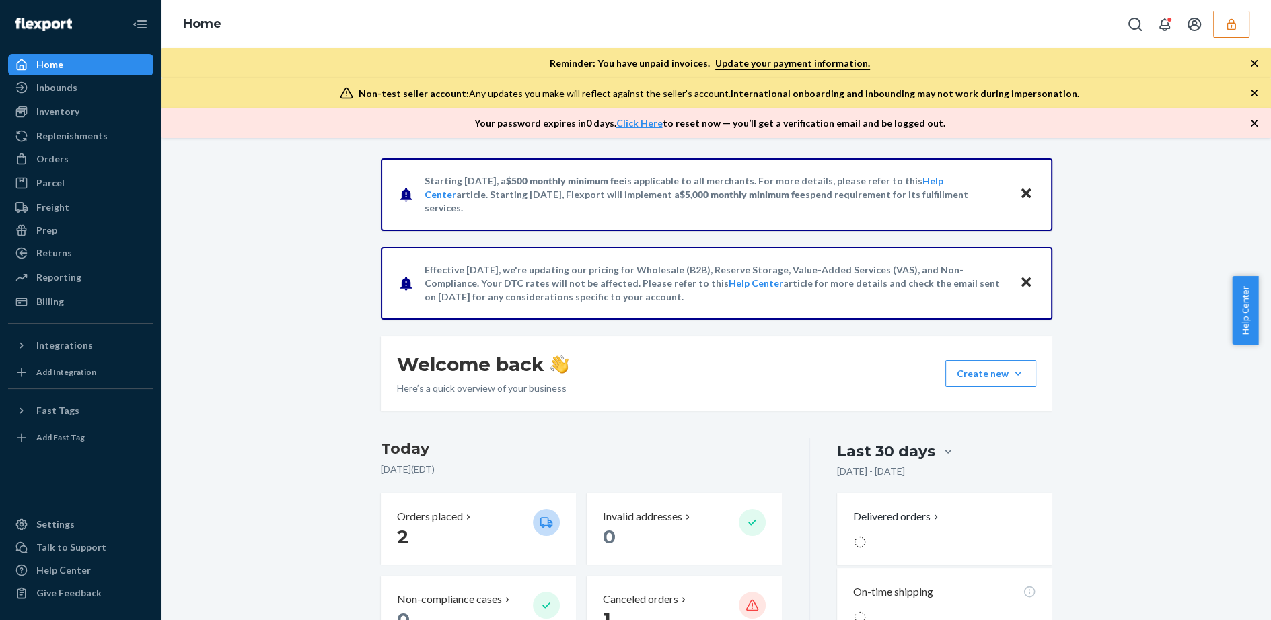
click at [1230, 22] on icon "button" at bounding box center [1230, 23] width 13 height 13
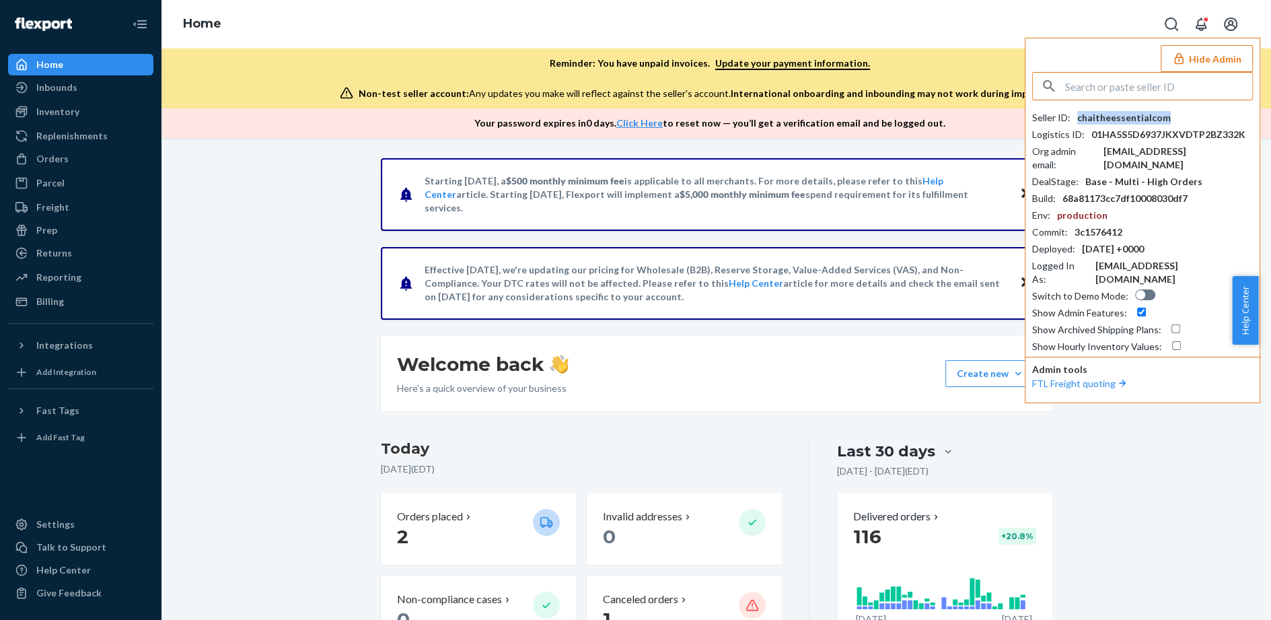
click at [1117, 114] on div "chaitheessentialcom" at bounding box center [1124, 117] width 94 height 13
click at [1115, 97] on input "text" at bounding box center [1158, 86] width 187 height 27
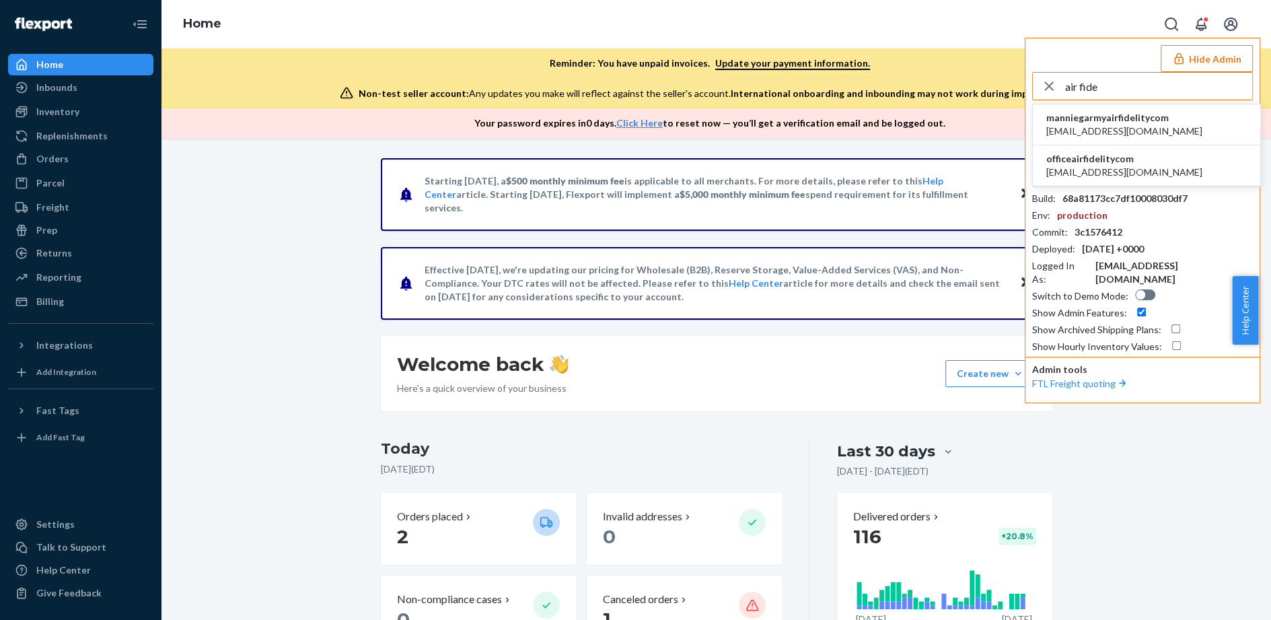
type input "air fide"
click at [1136, 162] on li "officeairfidelitycom office@airfidelity.com" at bounding box center [1146, 165] width 227 height 41
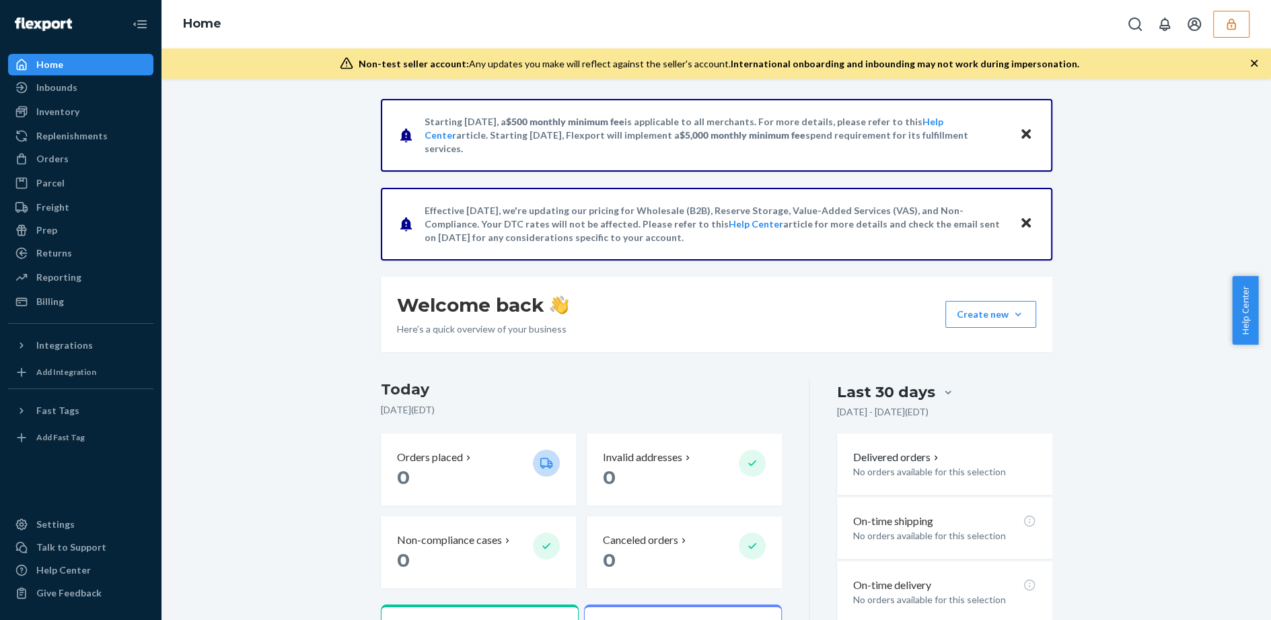
click at [1225, 19] on icon "button" at bounding box center [1230, 23] width 13 height 13
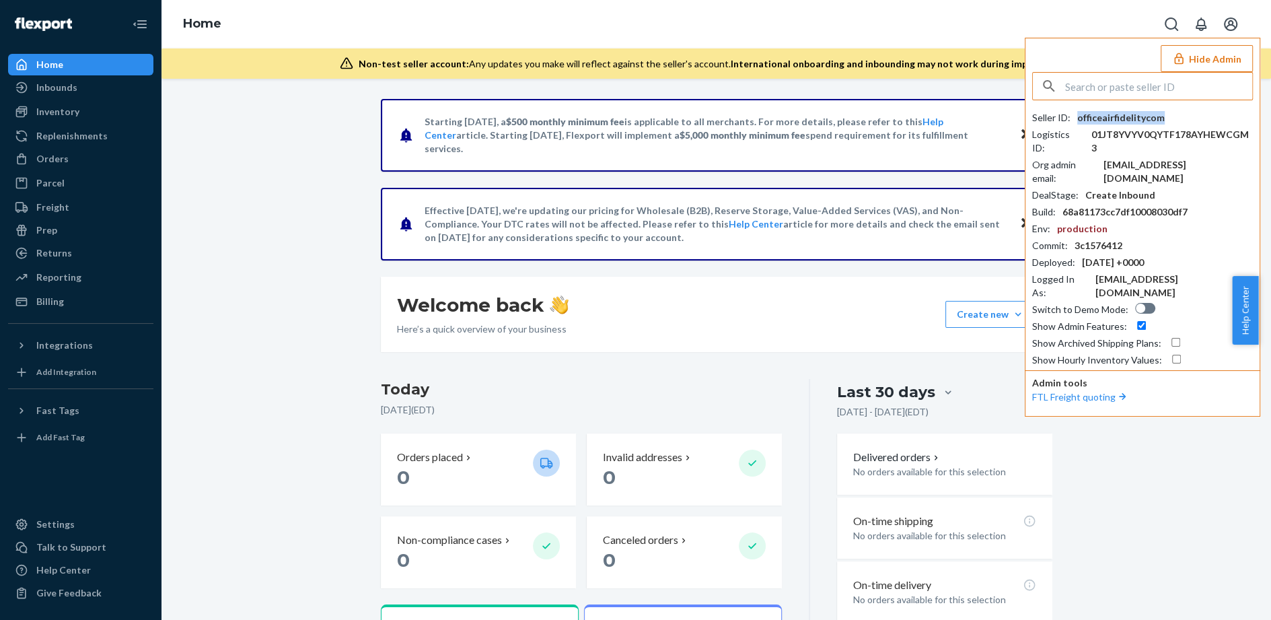
click at [1105, 117] on div "officeairfidelitycom" at bounding box center [1120, 117] width 87 height 13
